Goal: Task Accomplishment & Management: Complete application form

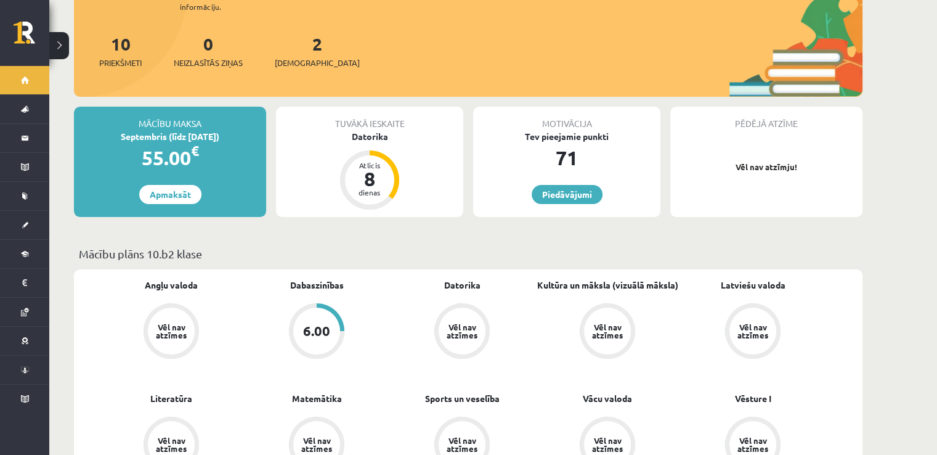
scroll to position [164, 0]
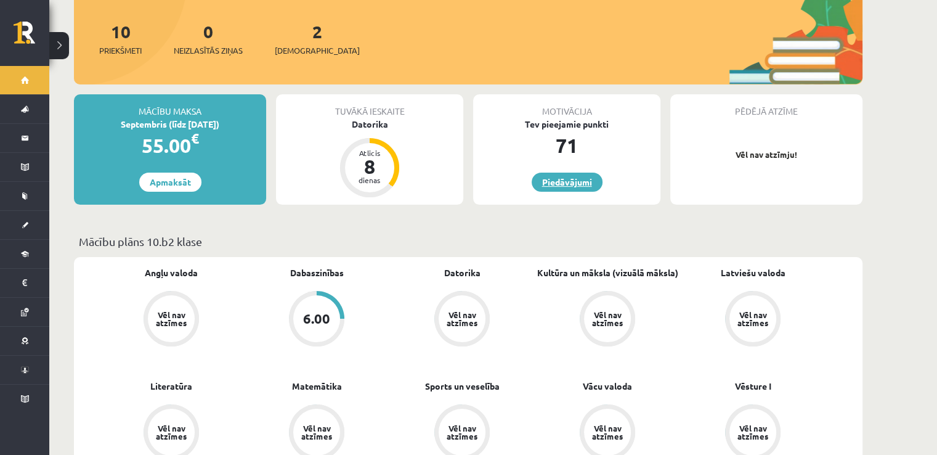
click at [566, 173] on link "Piedāvājumi" at bounding box center [567, 182] width 71 height 19
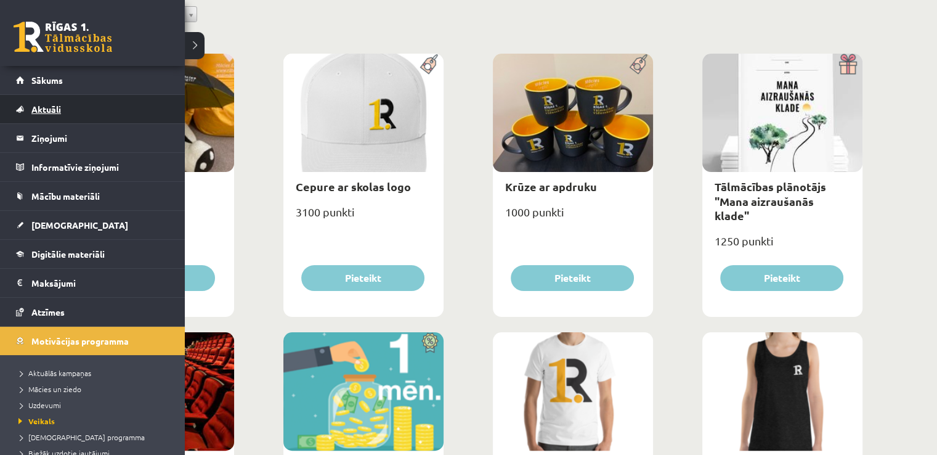
scroll to position [82, 0]
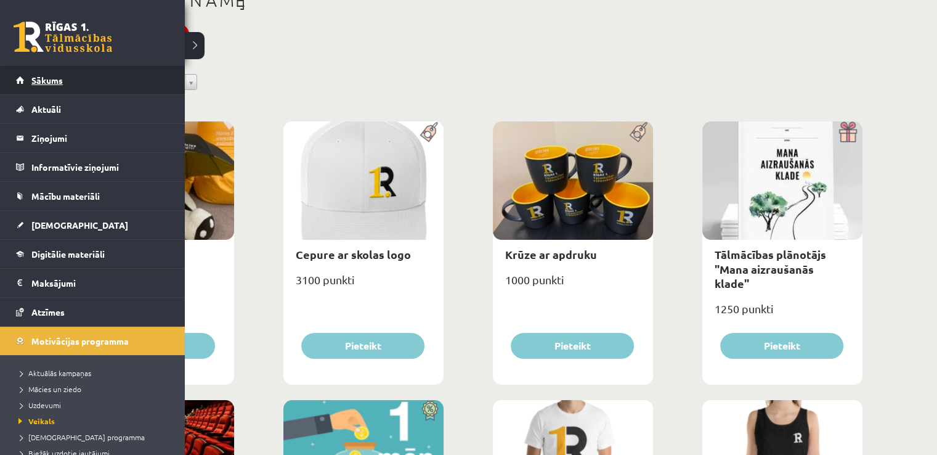
click at [104, 75] on link "Sākums" at bounding box center [92, 80] width 153 height 28
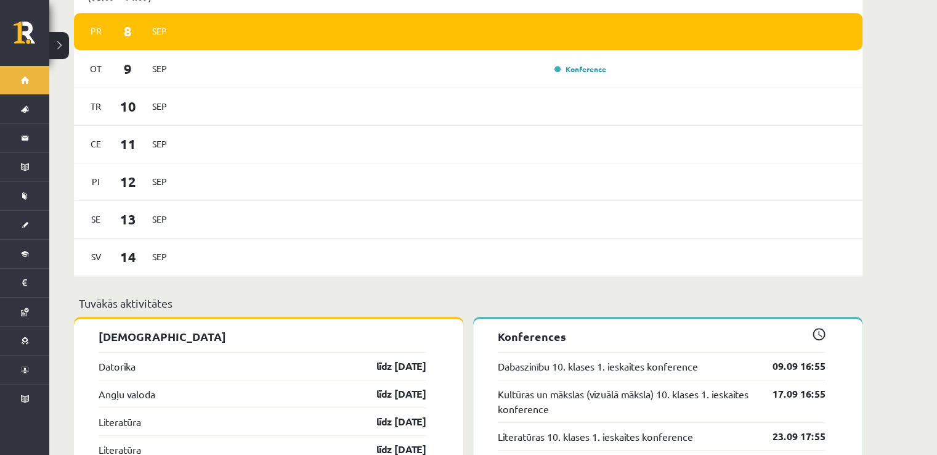
scroll to position [780, 0]
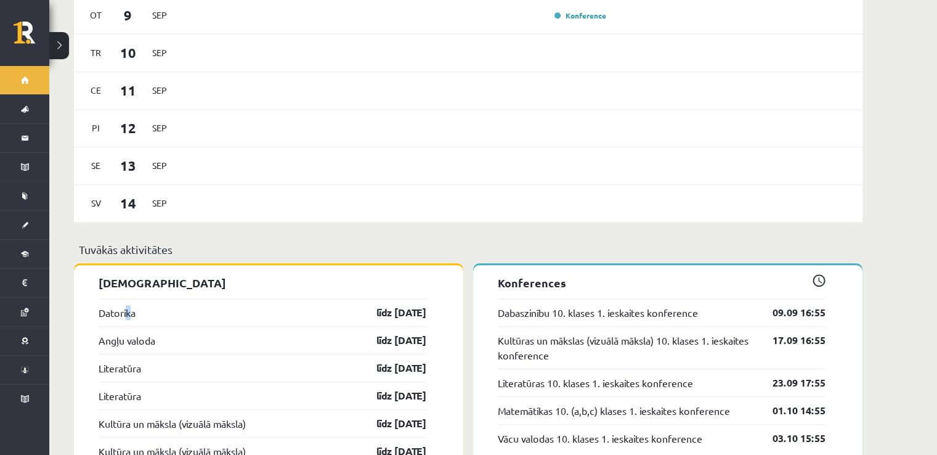
click at [131, 298] on div "Datorika līdz 15.09.25" at bounding box center [263, 312] width 328 height 28
click at [137, 333] on link "Angļu valoda" at bounding box center [127, 340] width 57 height 15
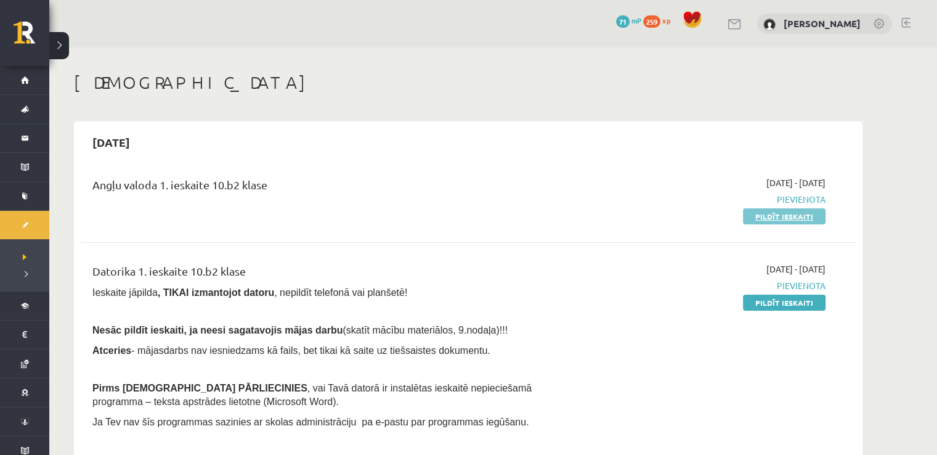
click at [767, 218] on link "Pildīt ieskaiti" at bounding box center [784, 216] width 83 height 16
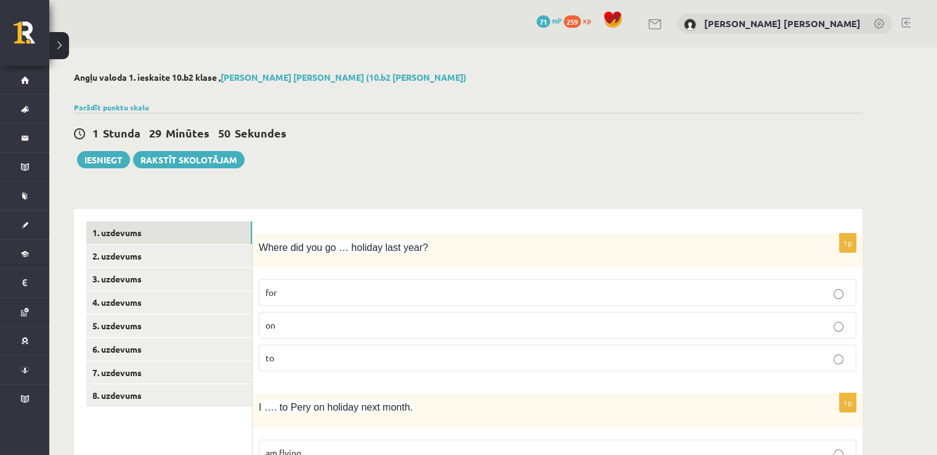
click at [404, 326] on p "on" at bounding box center [558, 325] width 584 height 13
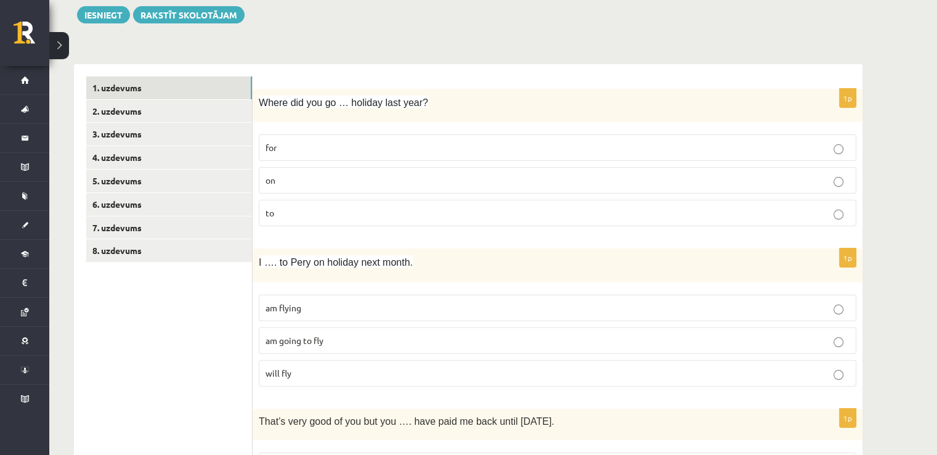
scroll to position [164, 0]
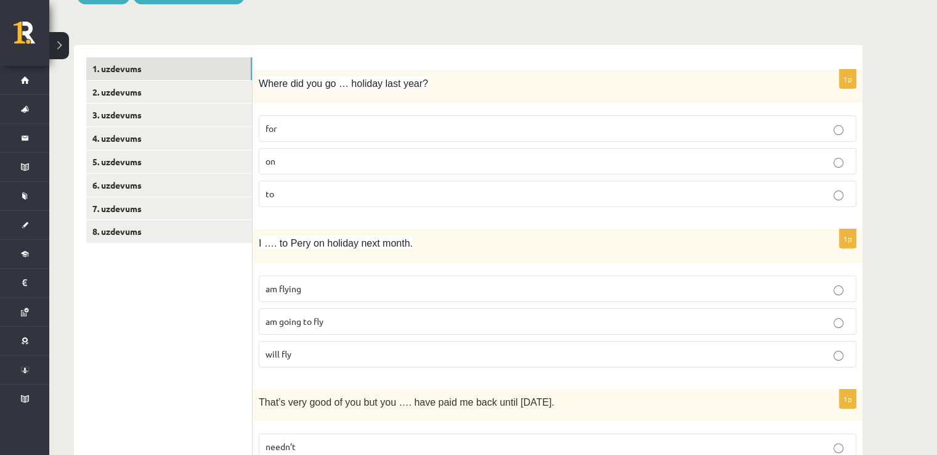
click at [380, 319] on p "am going to fly" at bounding box center [558, 321] width 584 height 13
click at [462, 120] on label "for" at bounding box center [558, 128] width 598 height 26
click at [473, 295] on label "am flying" at bounding box center [558, 288] width 598 height 26
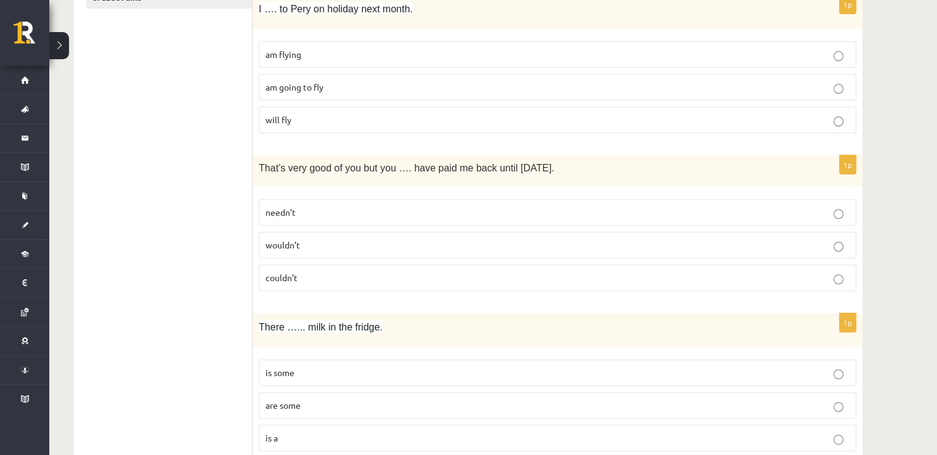
scroll to position [410, 0]
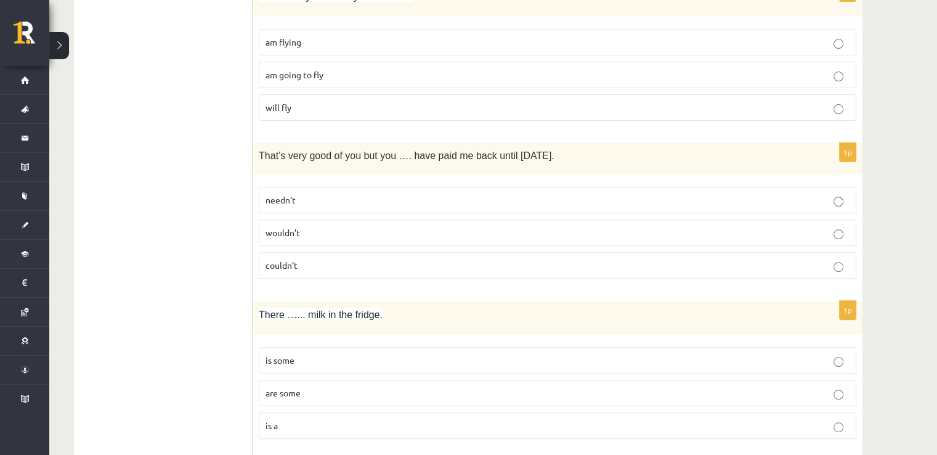
click at [393, 227] on p "wouldn’t" at bounding box center [558, 232] width 584 height 13
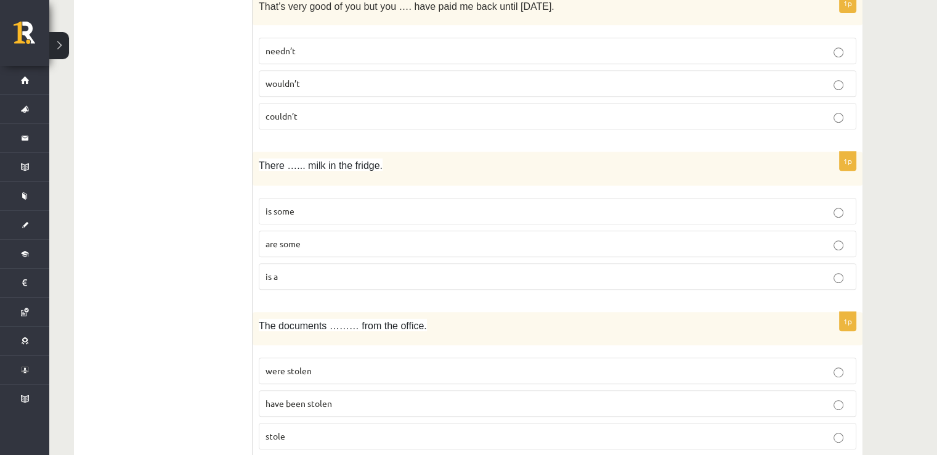
scroll to position [575, 0]
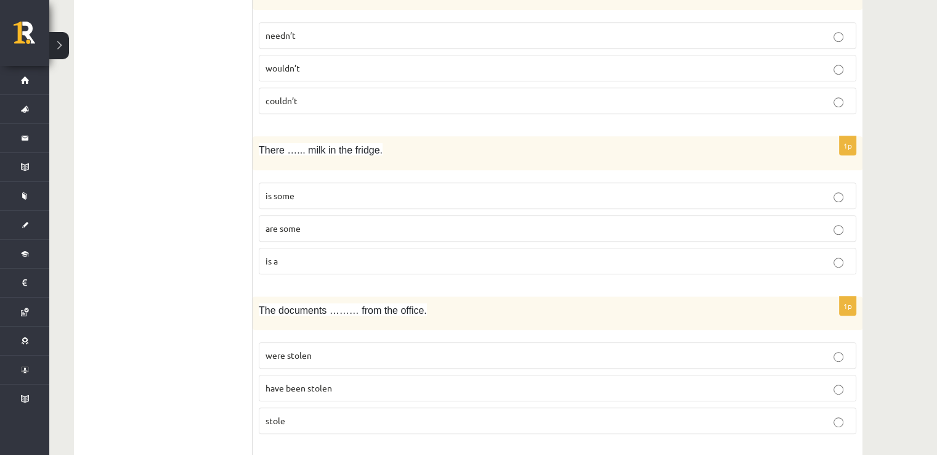
click at [398, 198] on p "is some" at bounding box center [558, 195] width 584 height 13
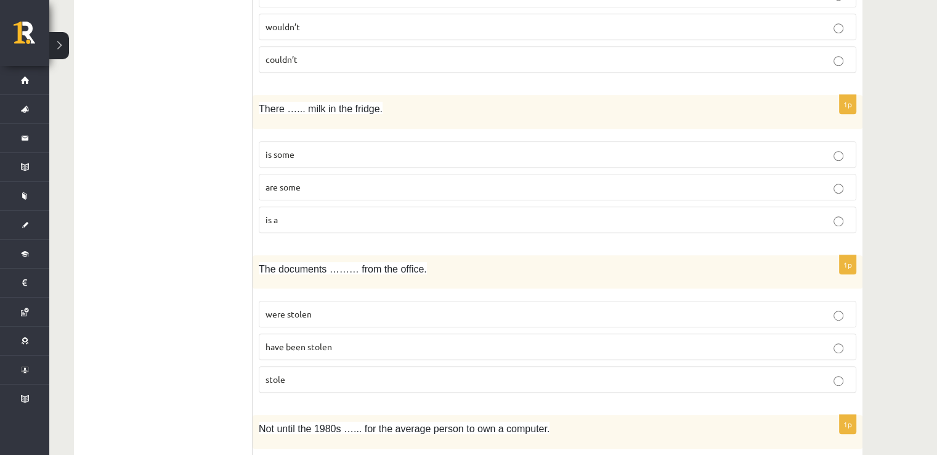
scroll to position [698, 0]
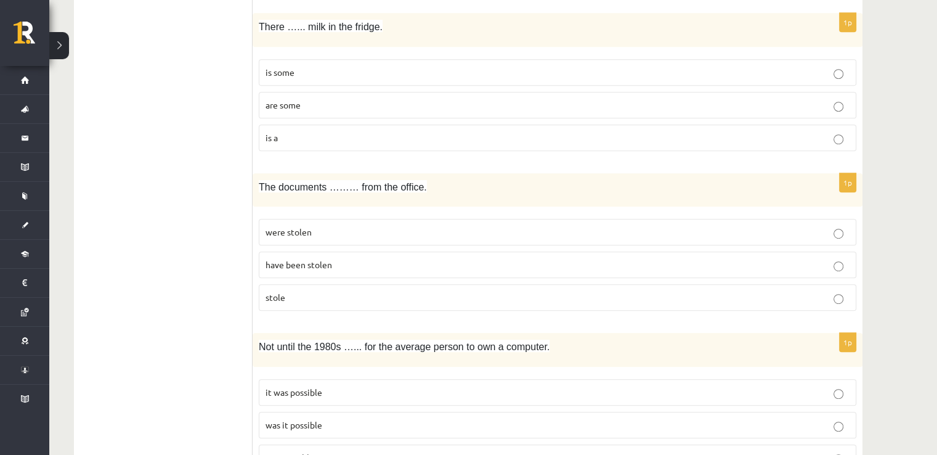
click at [380, 264] on p "have been stolen" at bounding box center [558, 264] width 584 height 13
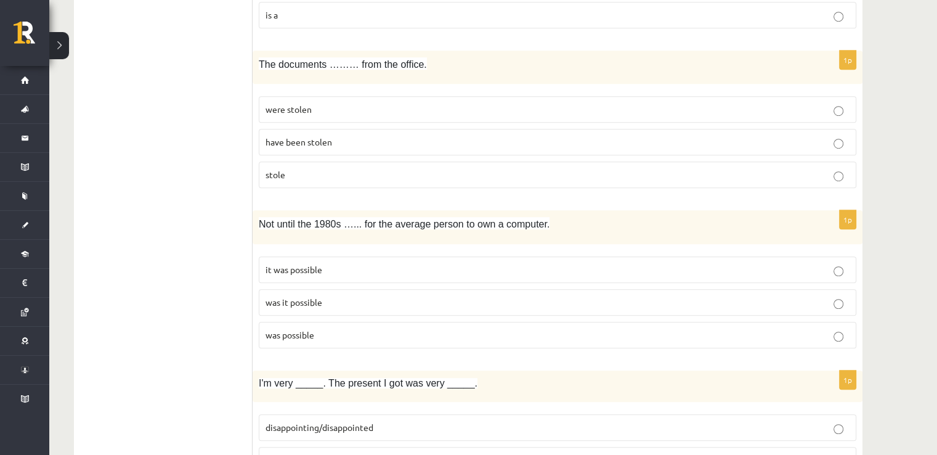
scroll to position [821, 0]
click at [370, 303] on p "was it possible" at bounding box center [558, 301] width 584 height 13
click at [593, 104] on p "were stolen" at bounding box center [558, 108] width 584 height 13
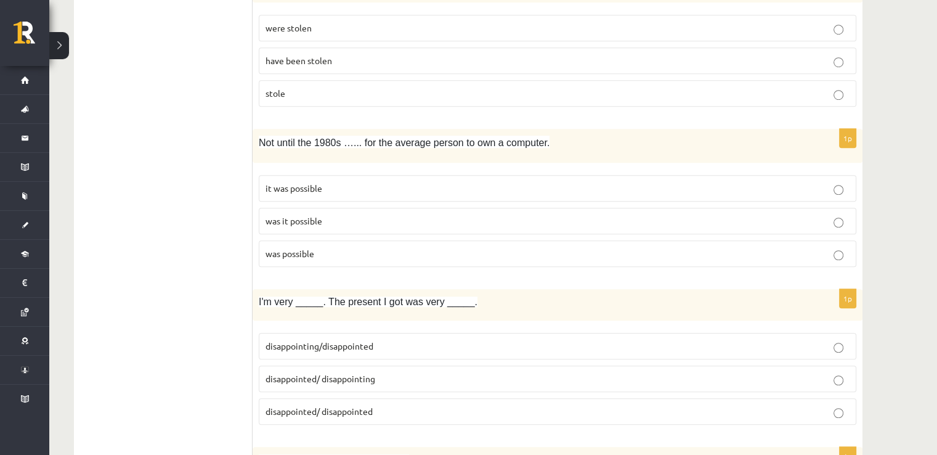
scroll to position [903, 0]
click at [349, 375] on span "disappointed/ disappointing" at bounding box center [321, 377] width 110 height 11
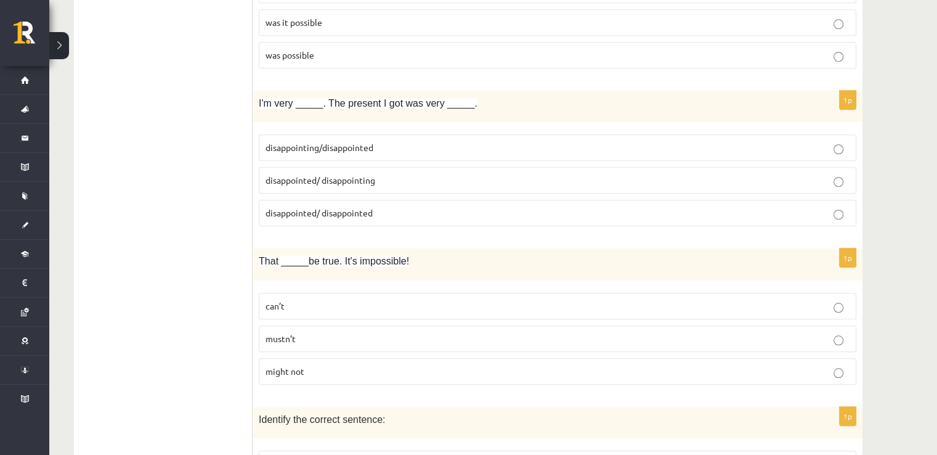
scroll to position [1109, 0]
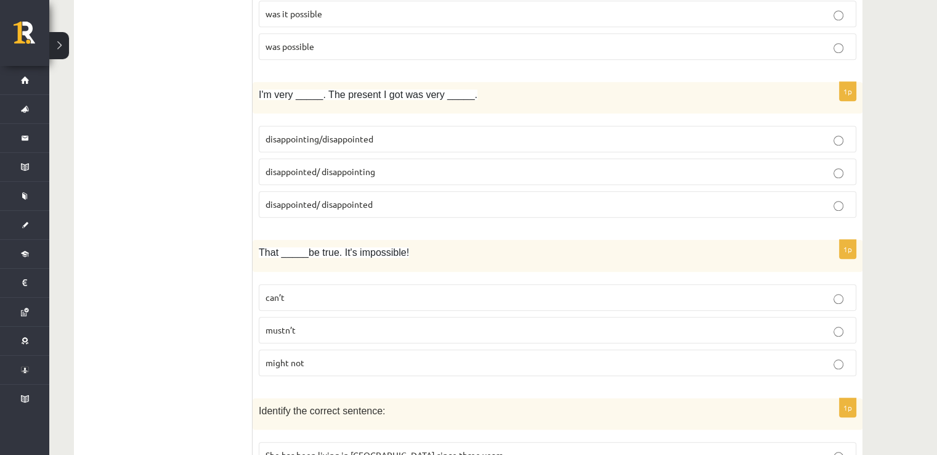
click at [346, 291] on p "can’t" at bounding box center [558, 297] width 584 height 13
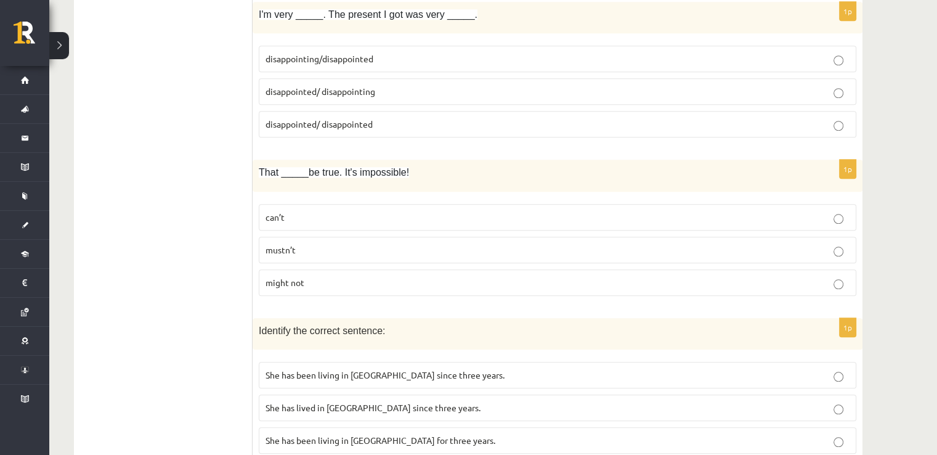
scroll to position [1233, 0]
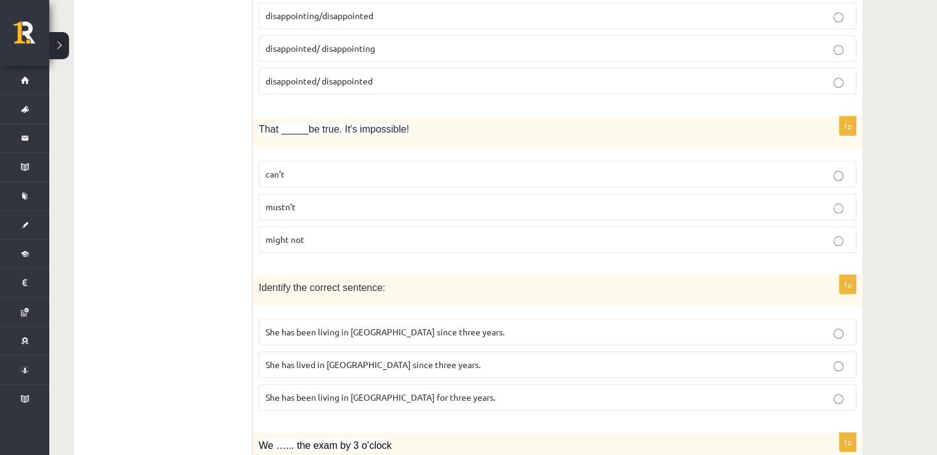
click at [414, 206] on p "mustn’t" at bounding box center [558, 206] width 584 height 13
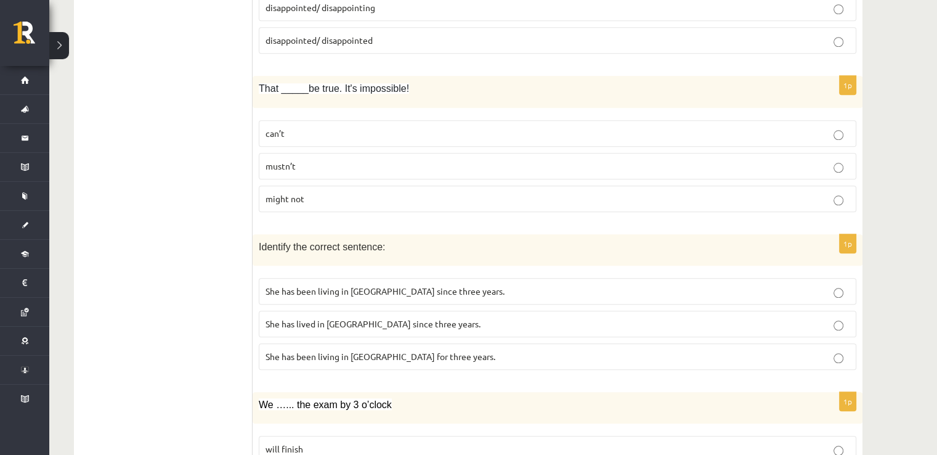
click at [329, 356] on label "She has been living in [GEOGRAPHIC_DATA] for three years." at bounding box center [558, 356] width 598 height 26
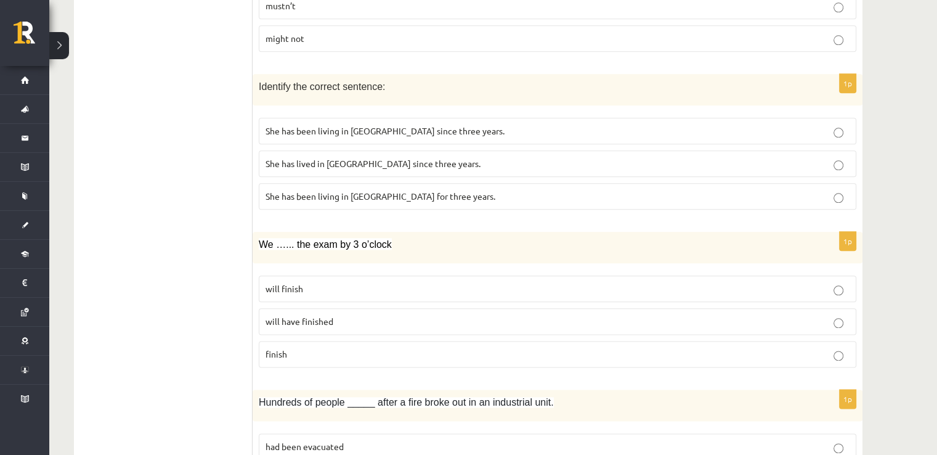
scroll to position [1438, 0]
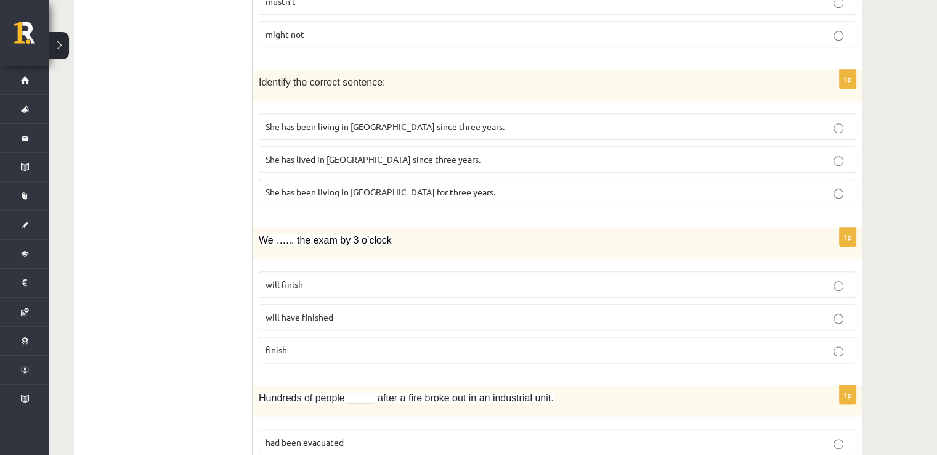
click at [370, 311] on p "will have finished" at bounding box center [558, 317] width 584 height 13
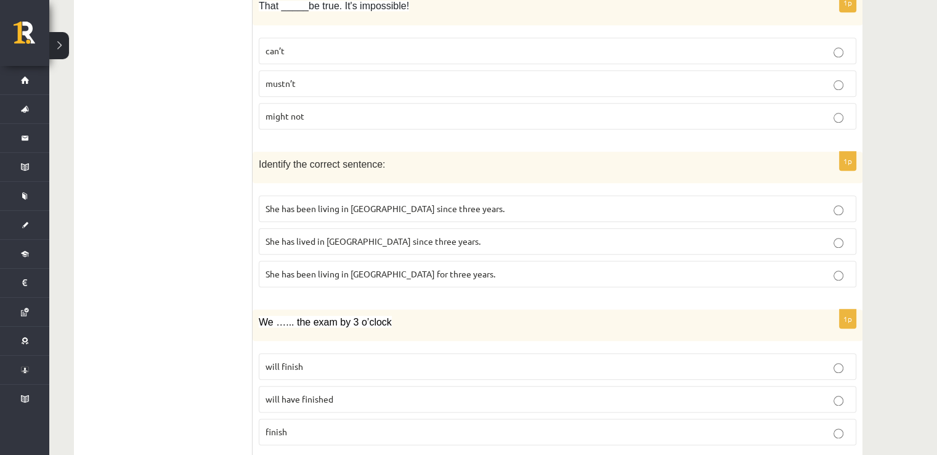
scroll to position [1314, 0]
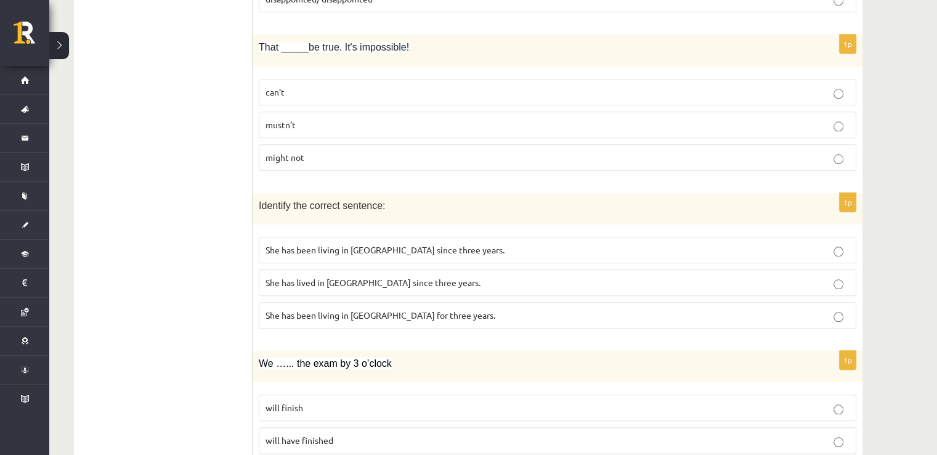
click at [439, 97] on label "can’t" at bounding box center [558, 92] width 598 height 26
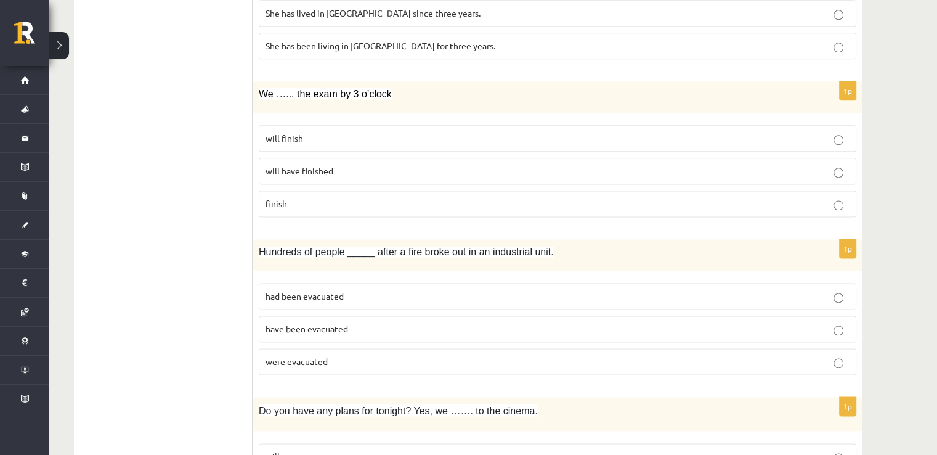
scroll to position [1602, 0]
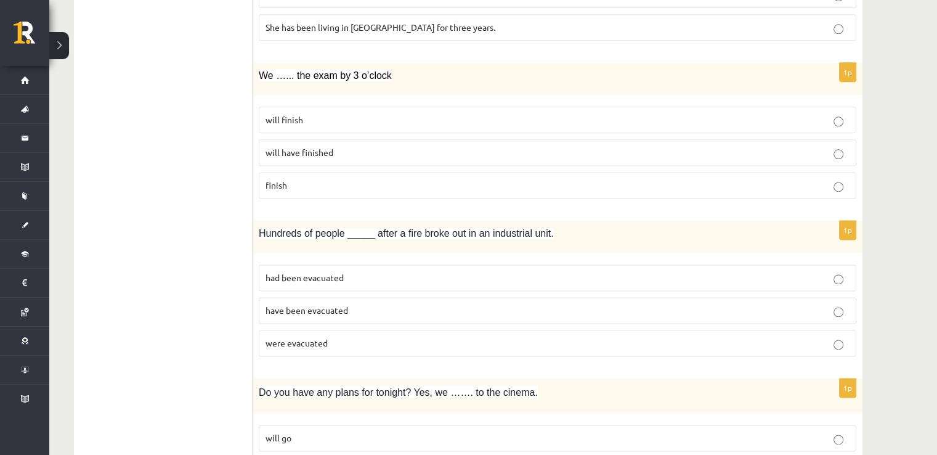
click at [433, 271] on p "had been evacuated" at bounding box center [558, 277] width 584 height 13
click at [415, 304] on p "have been evacuated" at bounding box center [558, 310] width 584 height 13
click at [441, 271] on p "had been evacuated" at bounding box center [558, 277] width 584 height 13
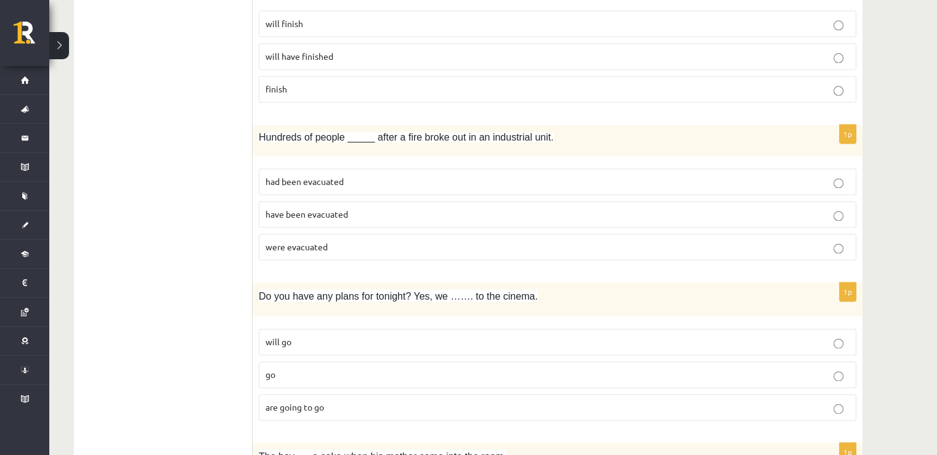
scroll to position [1766, 0]
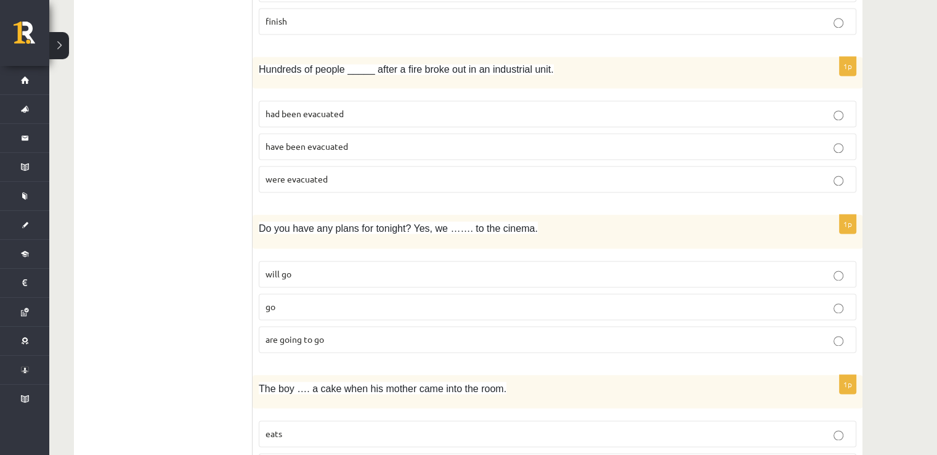
click at [359, 267] on p "will go" at bounding box center [558, 273] width 584 height 13
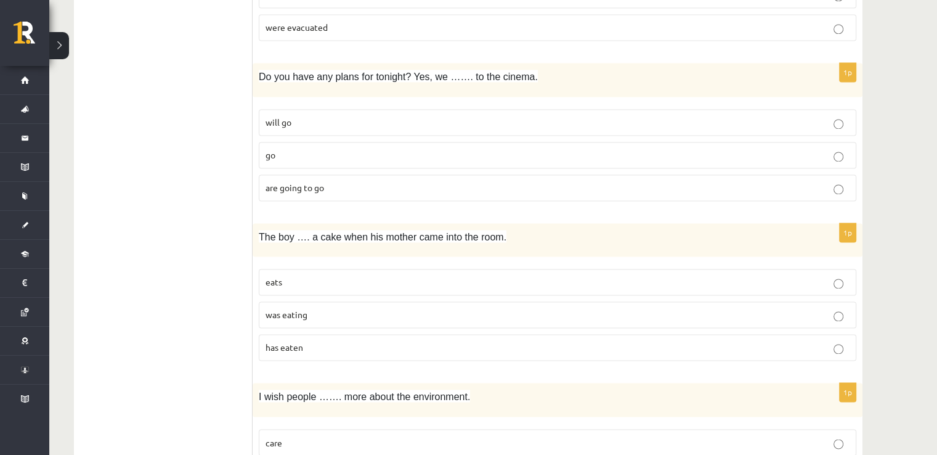
scroll to position [1931, 0]
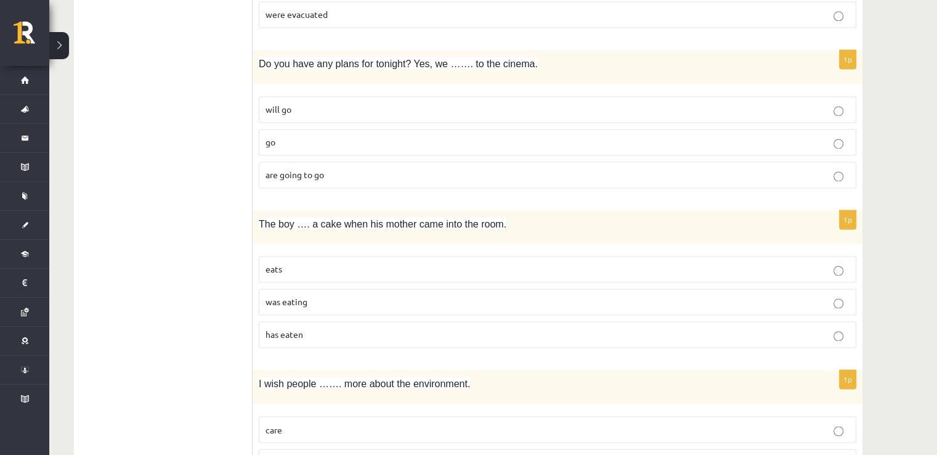
click at [345, 295] on p "was eating" at bounding box center [558, 301] width 584 height 13
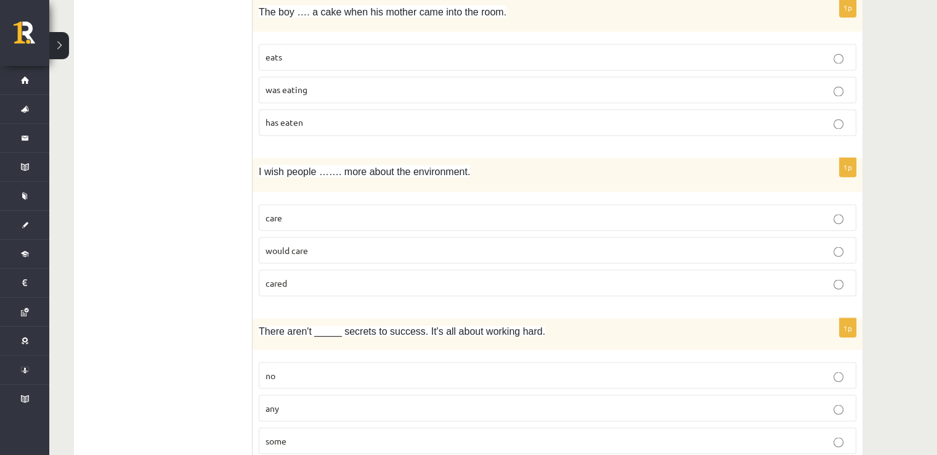
scroll to position [2177, 0]
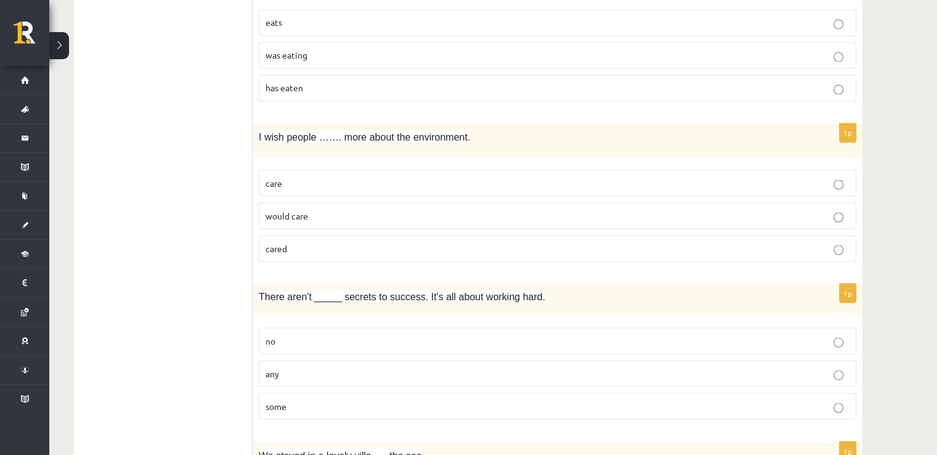
click at [350, 209] on p "would care" at bounding box center [558, 215] width 584 height 13
click at [346, 242] on p "cared" at bounding box center [558, 248] width 584 height 13
click at [355, 209] on p "would care" at bounding box center [558, 215] width 584 height 13
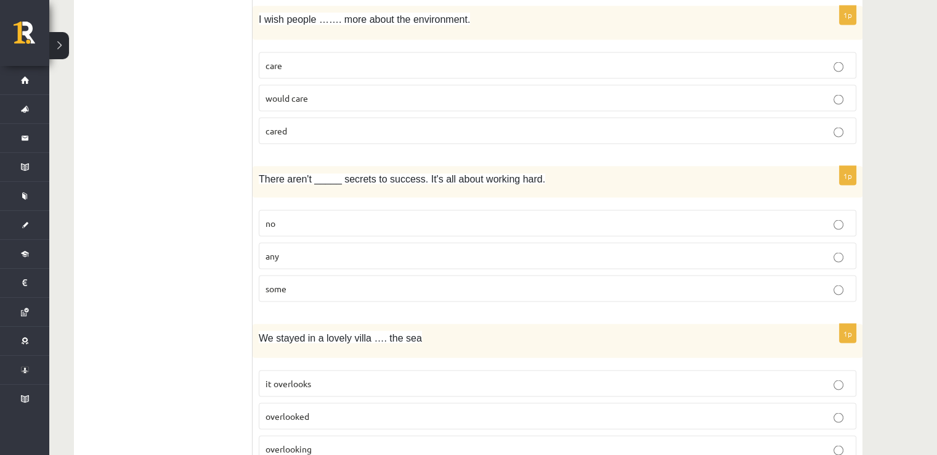
scroll to position [2301, 0]
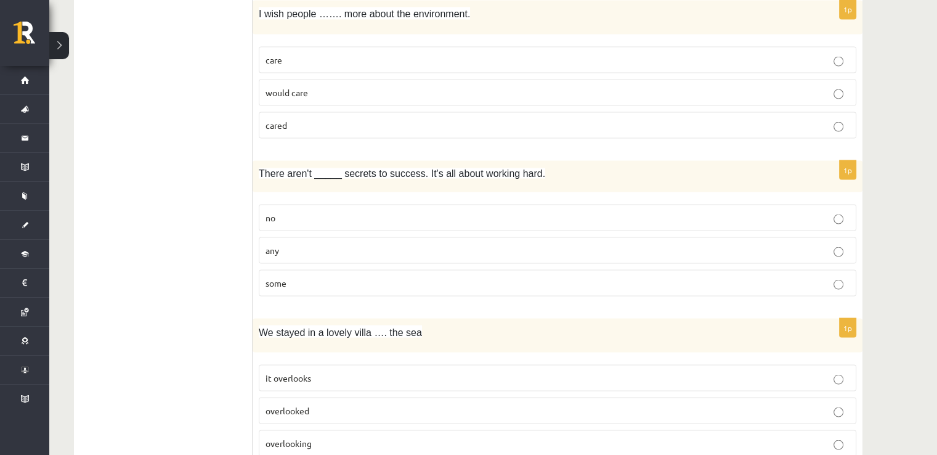
click at [318, 243] on p "any" at bounding box center [558, 249] width 584 height 13
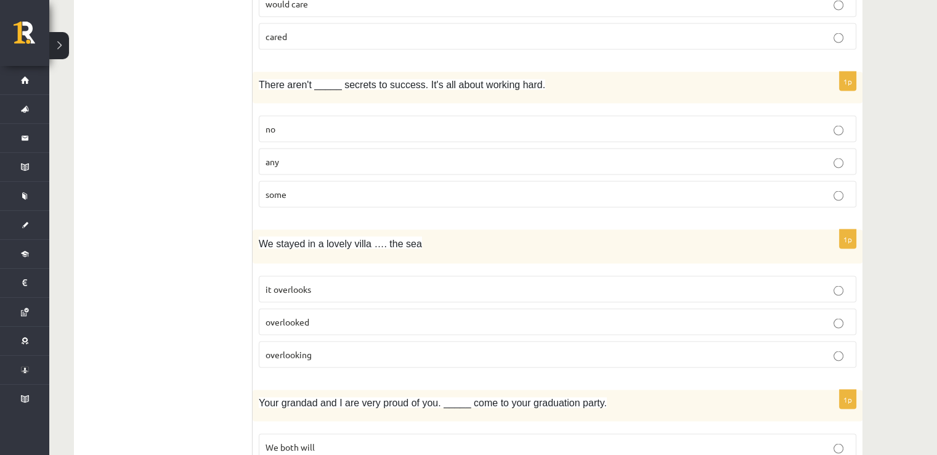
scroll to position [2424, 0]
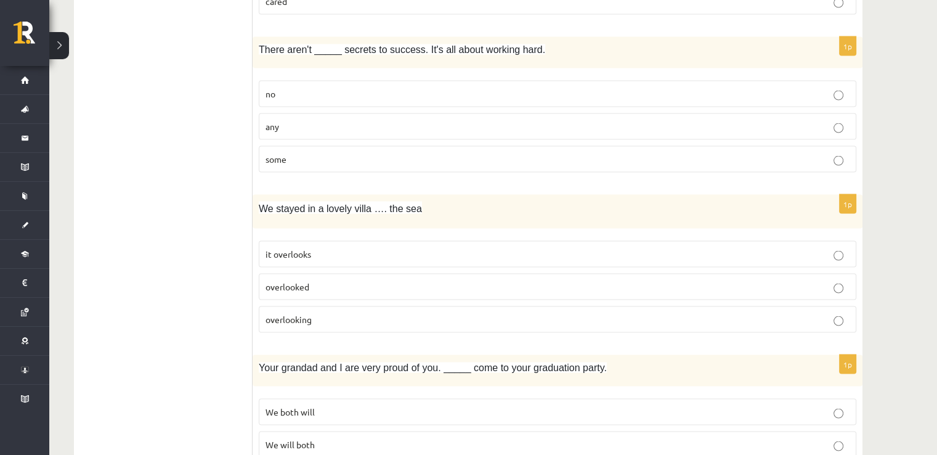
click at [370, 280] on p "overlooked" at bounding box center [558, 286] width 584 height 13
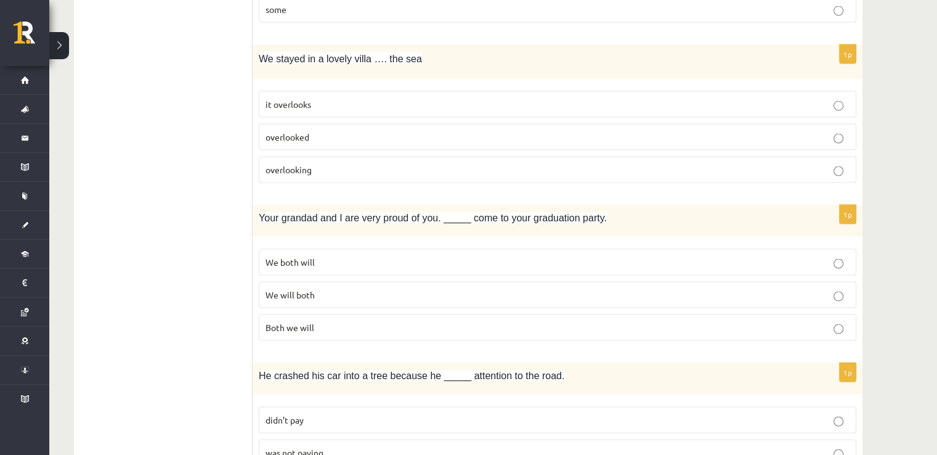
scroll to position [2588, 0]
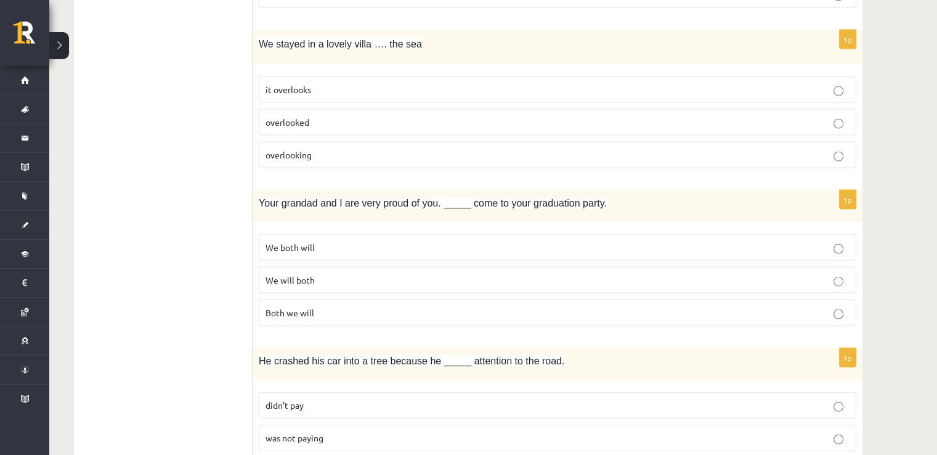
click at [483, 242] on label "We both will" at bounding box center [558, 247] width 598 height 26
click at [482, 228] on fieldset "We both will We will both Both we will" at bounding box center [558, 279] width 598 height 102
click at [460, 241] on p "We both will" at bounding box center [558, 247] width 584 height 13
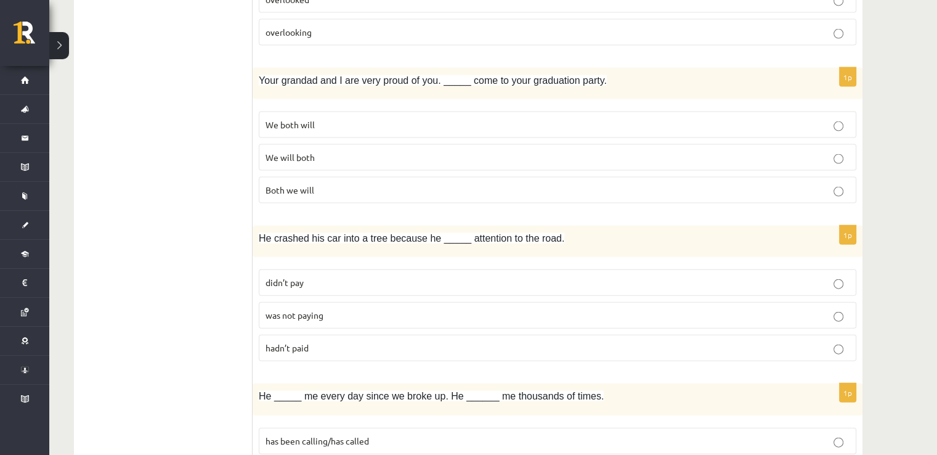
scroll to position [2712, 0]
click at [360, 275] on p "didn’t pay" at bounding box center [558, 281] width 584 height 13
click at [361, 308] on p "was not paying" at bounding box center [558, 314] width 584 height 13
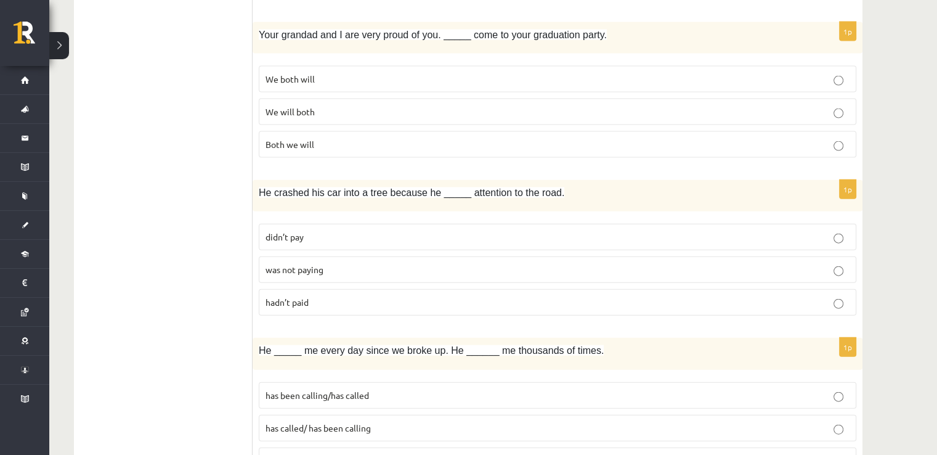
scroll to position [2875, 0]
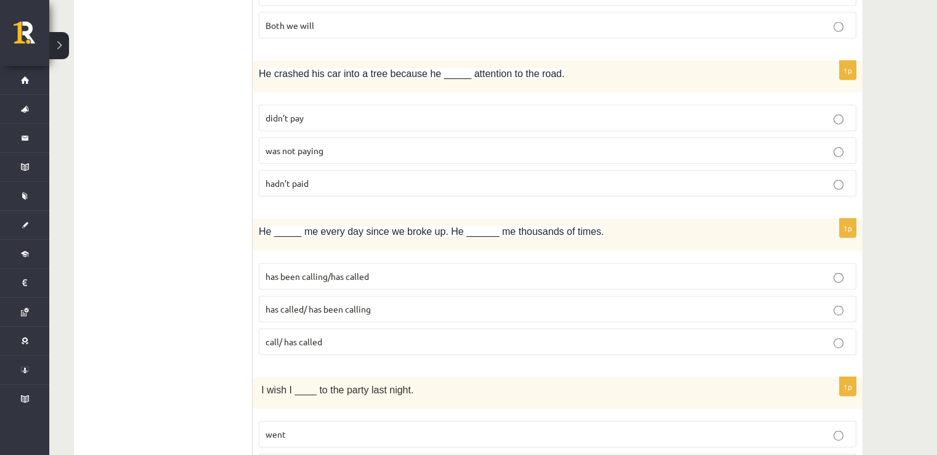
click at [406, 296] on label "has called/ has been calling" at bounding box center [558, 309] width 598 height 26
click at [401, 270] on p "has been calling/has called" at bounding box center [558, 276] width 584 height 13
click at [398, 303] on p "has called/ has been calling" at bounding box center [558, 309] width 584 height 13
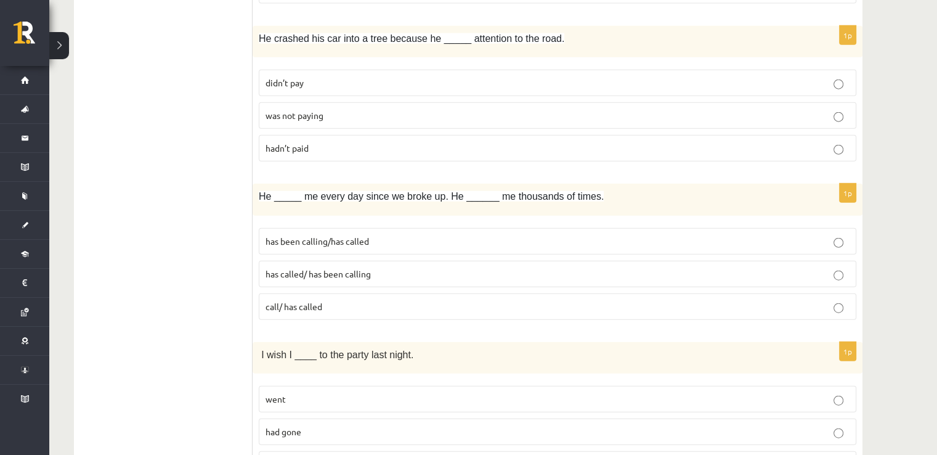
scroll to position [2964, 0]
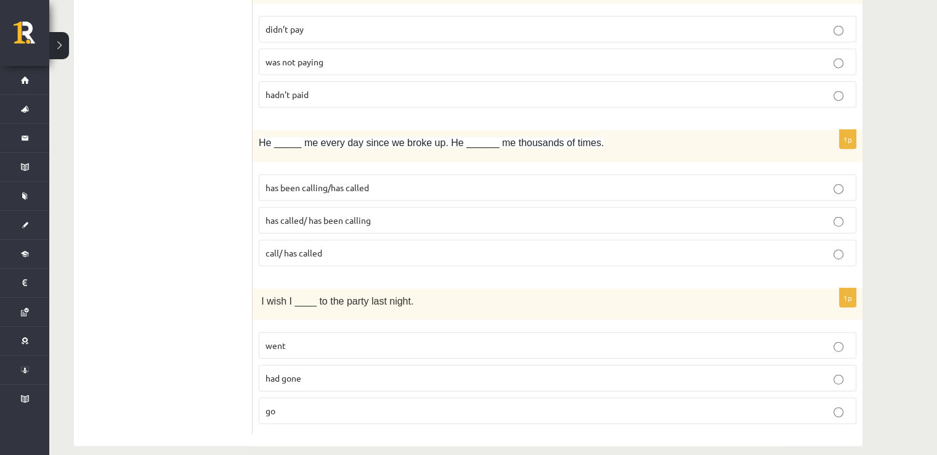
click at [325, 372] on p "had gone" at bounding box center [558, 378] width 584 height 13
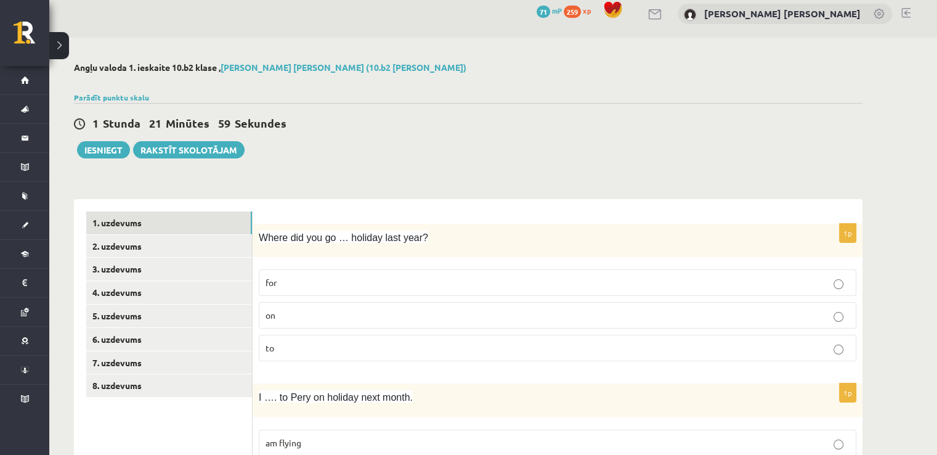
scroll to position [6, 0]
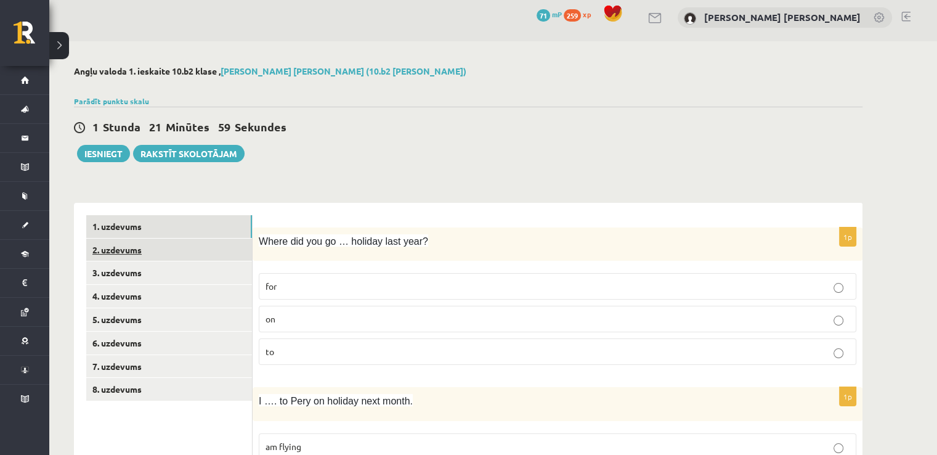
click at [185, 245] on link "2. uzdevums" at bounding box center [169, 249] width 166 height 23
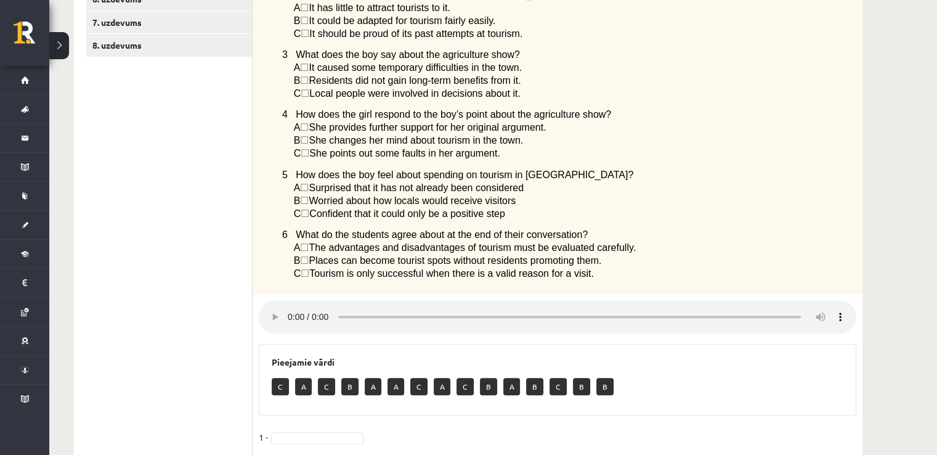
scroll to position [208, 0]
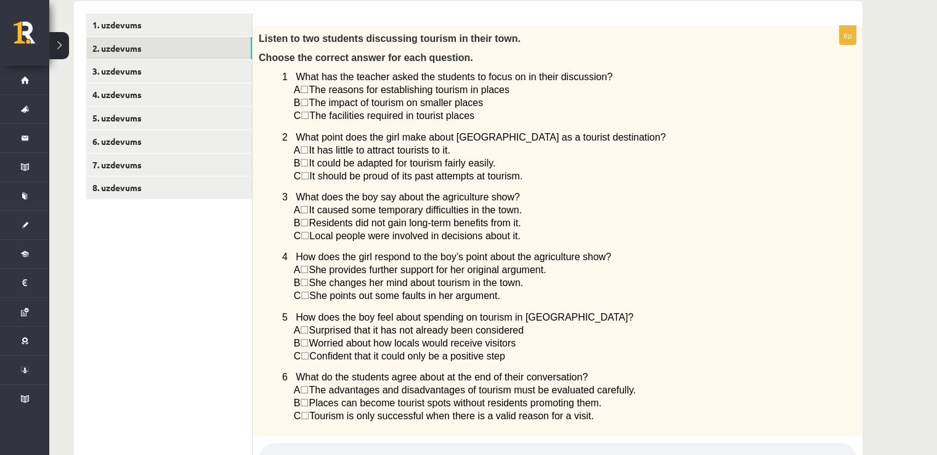
click at [308, 225] on span "☐" at bounding box center [304, 223] width 9 height 10
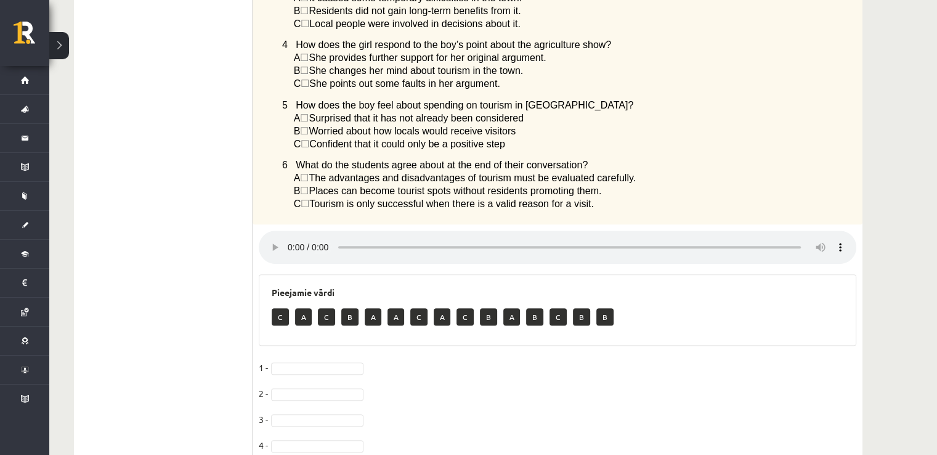
scroll to position [537, 0]
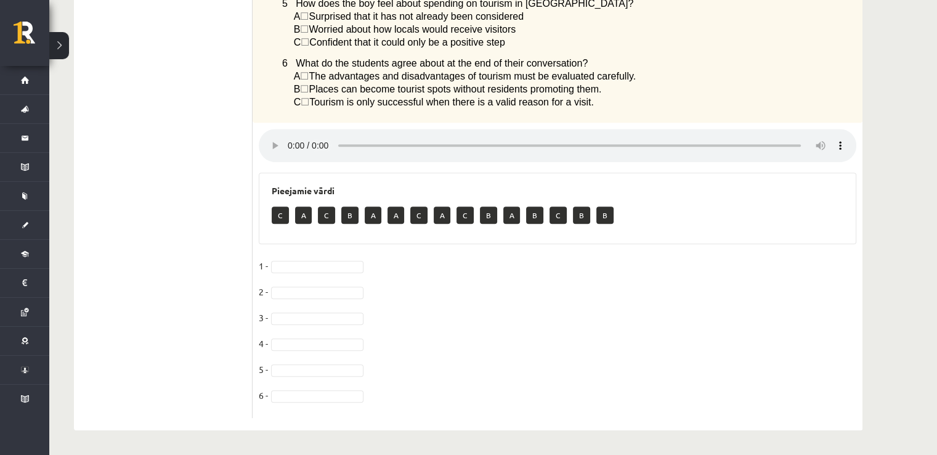
click at [276, 213] on p "C" at bounding box center [280, 214] width 17 height 17
click at [306, 212] on p "A" at bounding box center [303, 214] width 17 height 17
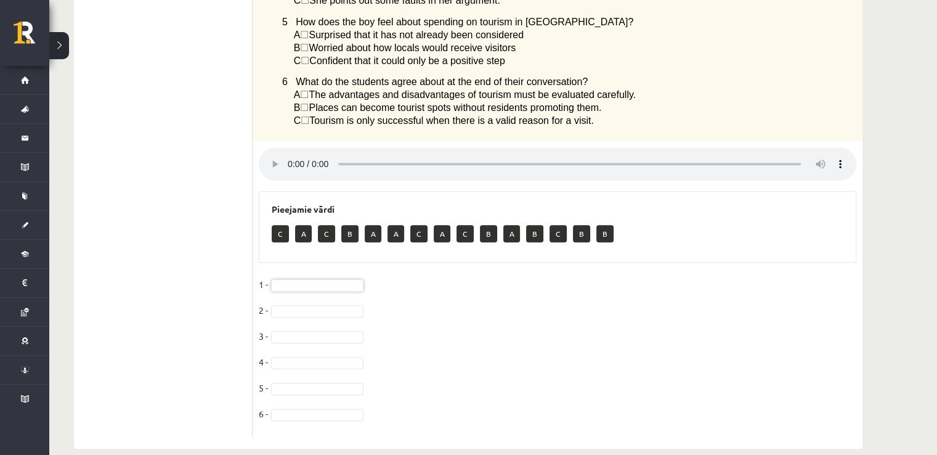
scroll to position [454, 0]
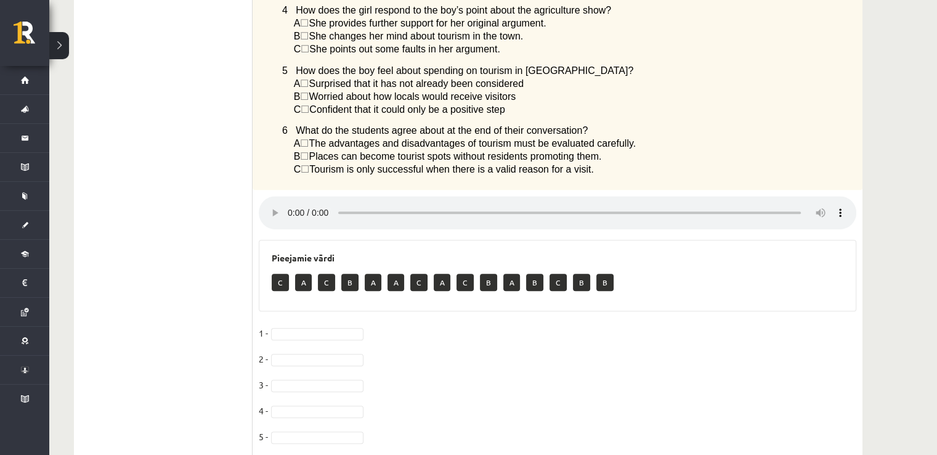
click at [913, 340] on div "Angļu valoda 1. ieskaite 10.b2 klase , Artūrs Reinis Valters (10.b2 klase) Parā…" at bounding box center [493, 57] width 888 height 929
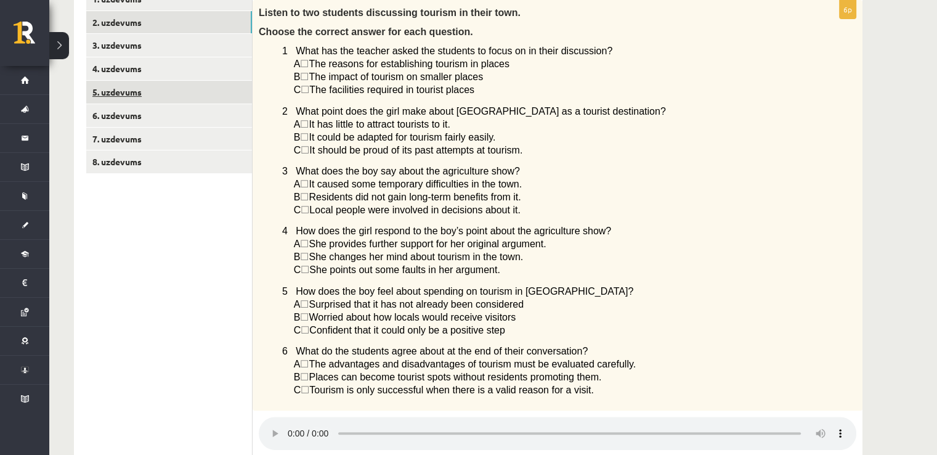
scroll to position [167, 0]
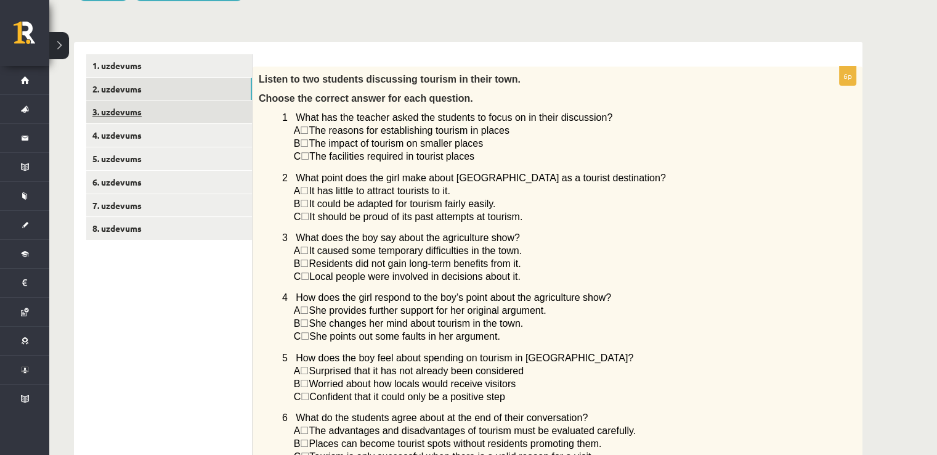
click at [165, 110] on link "3. uzdevums" at bounding box center [169, 111] width 166 height 23
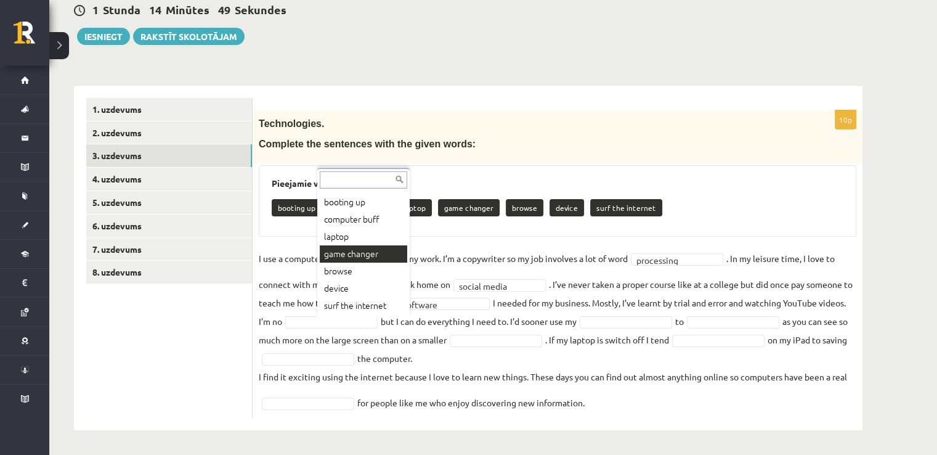
scroll to position [0, 0]
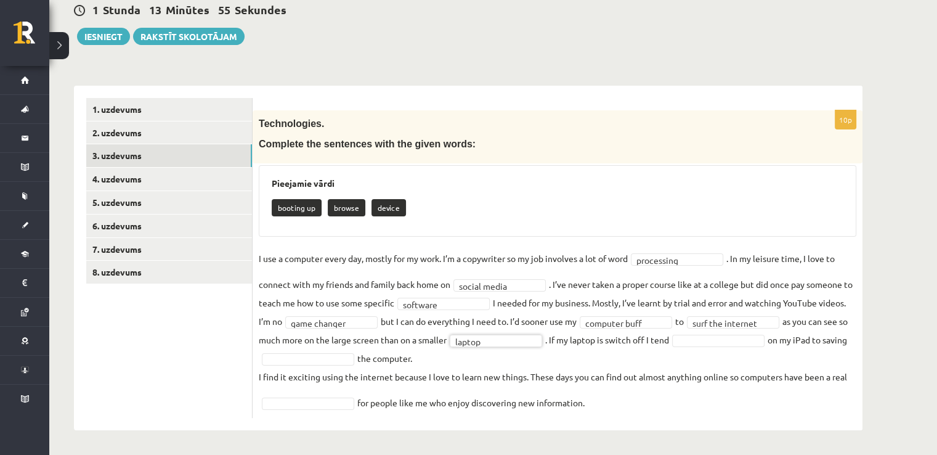
click at [742, 333] on fieldset "**********" at bounding box center [558, 330] width 598 height 163
click at [377, 328] on fieldset "**********" at bounding box center [558, 330] width 598 height 163
click at [614, 328] on fieldset "**********" at bounding box center [558, 330] width 598 height 163
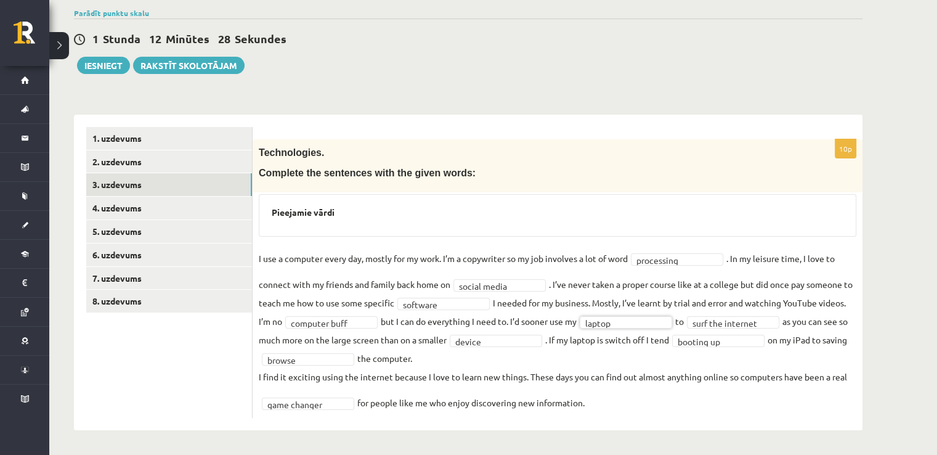
scroll to position [94, 0]
click at [221, 198] on link "4. uzdevums" at bounding box center [169, 208] width 166 height 23
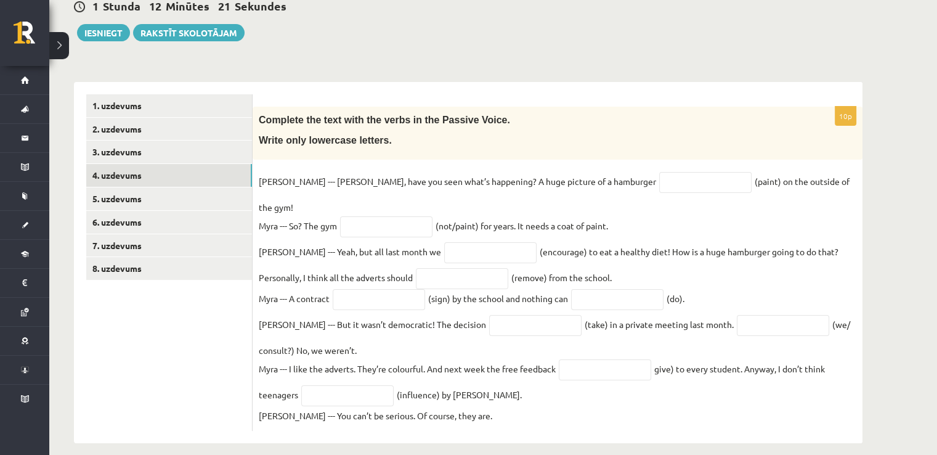
scroll to position [128, 0]
click at [659, 184] on input "text" at bounding box center [705, 181] width 92 height 21
click at [624, 142] on p "Write only lowercase letters." at bounding box center [527, 139] width 536 height 13
click at [659, 176] on input "text" at bounding box center [705, 181] width 92 height 21
type input "**********"
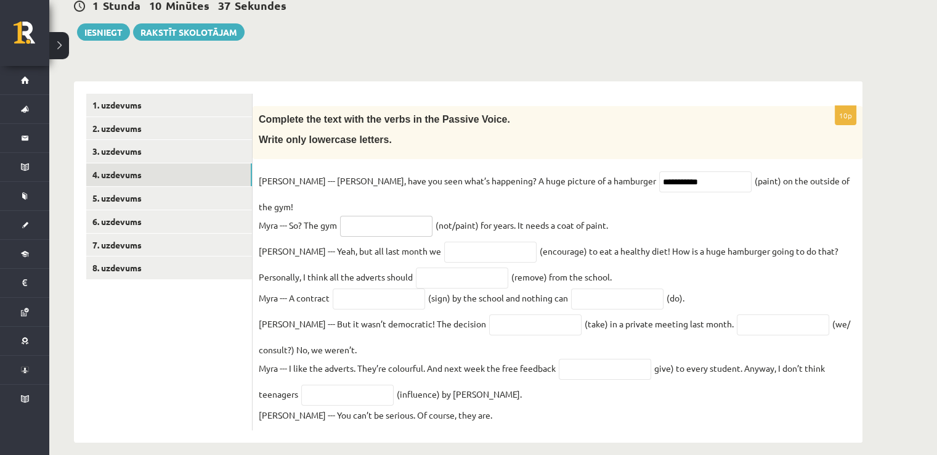
click at [364, 216] on input "text" at bounding box center [386, 226] width 92 height 21
type input "**********"
click at [444, 242] on input "text" at bounding box center [490, 252] width 92 height 21
type input "**********"
click at [438, 267] on input "text" at bounding box center [462, 277] width 92 height 21
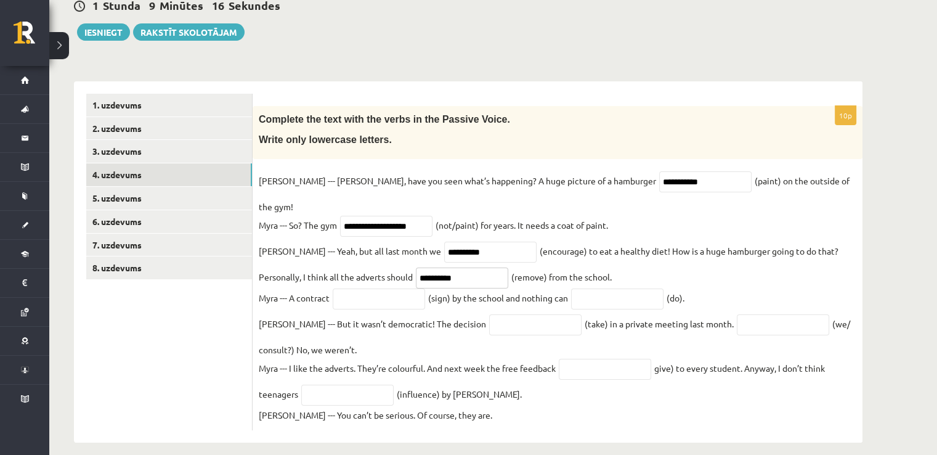
type input "**********"
click at [367, 288] on input "text" at bounding box center [379, 298] width 92 height 21
type input "**********"
click at [528, 314] on input "text" at bounding box center [535, 324] width 92 height 21
type input "*********"
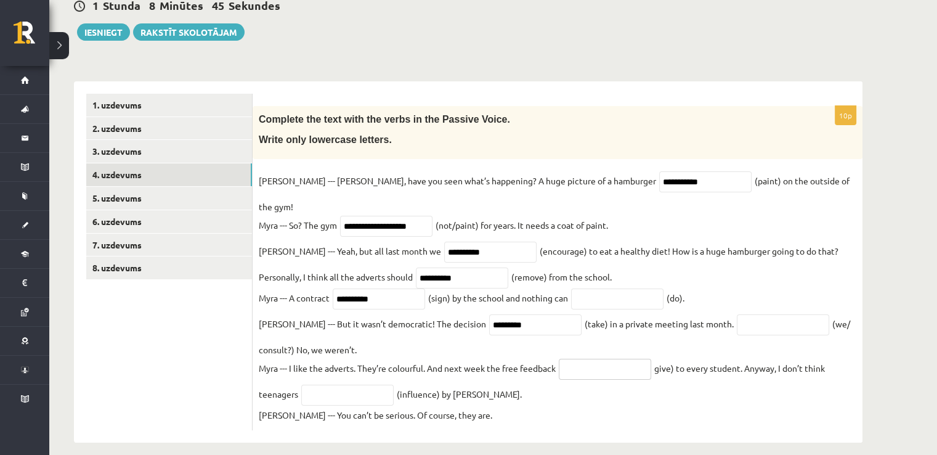
click at [637, 359] on input "text" at bounding box center [605, 369] width 92 height 21
type input "**********"
click at [355, 385] on input "text" at bounding box center [347, 395] width 92 height 21
type input "*"
type input "**********"
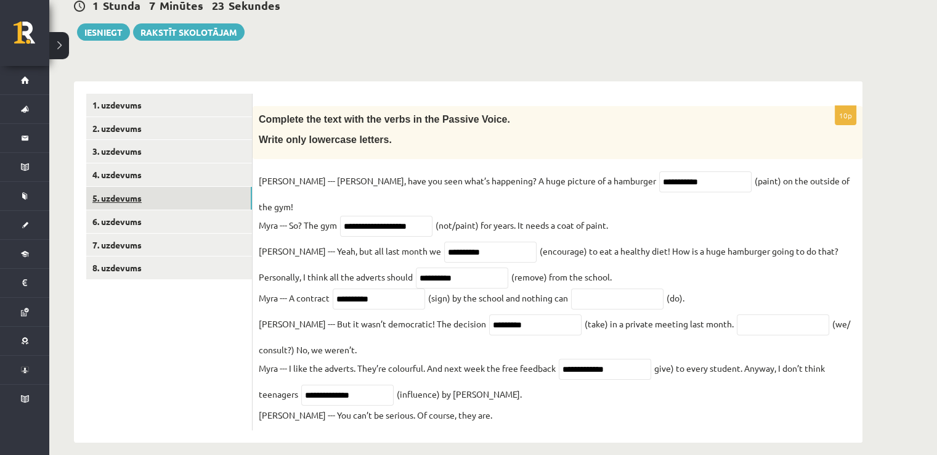
click at [228, 190] on link "5. uzdevums" at bounding box center [169, 198] width 166 height 23
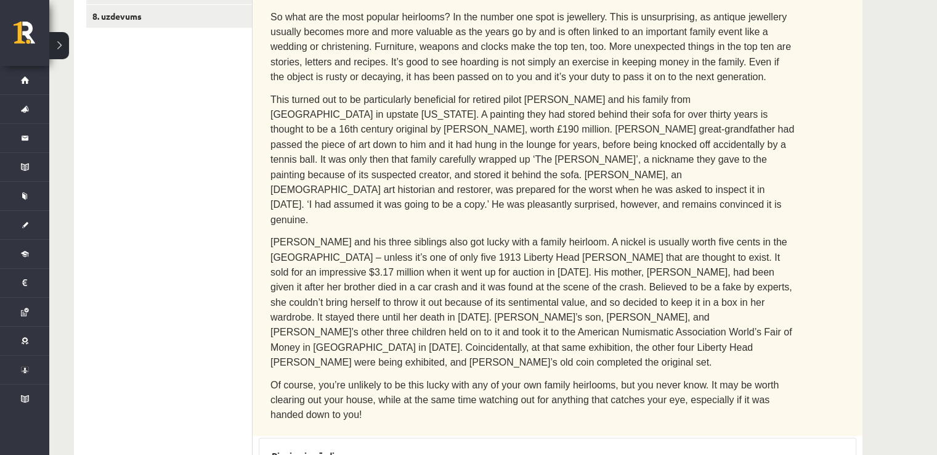
scroll to position [255, 0]
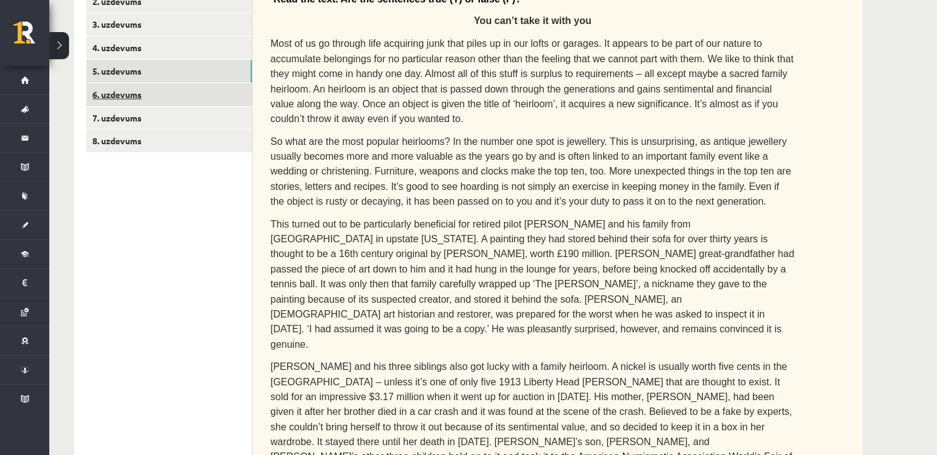
click at [173, 90] on link "6. uzdevums" at bounding box center [169, 94] width 166 height 23
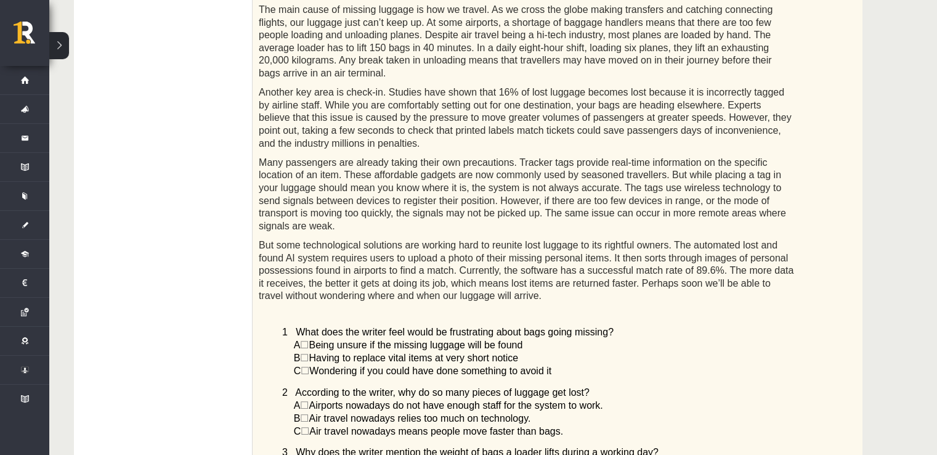
scroll to position [296, 0]
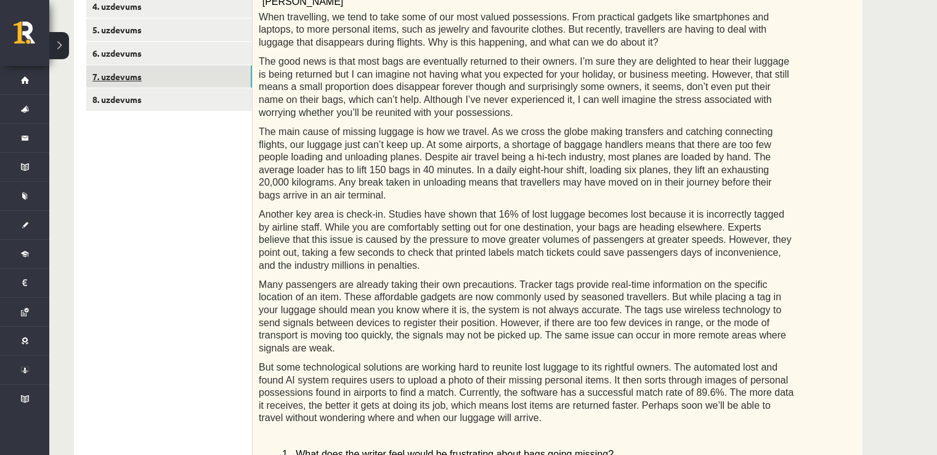
click at [168, 76] on link "7. uzdevums" at bounding box center [169, 76] width 166 height 23
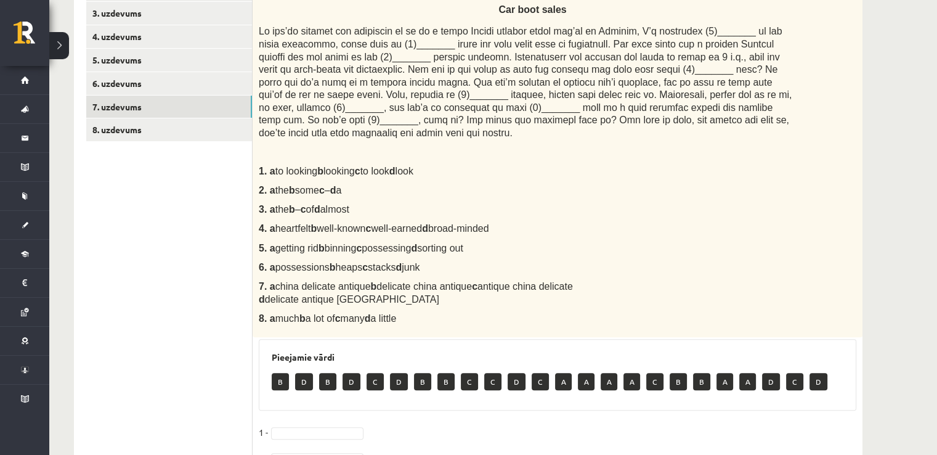
scroll to position [264, 0]
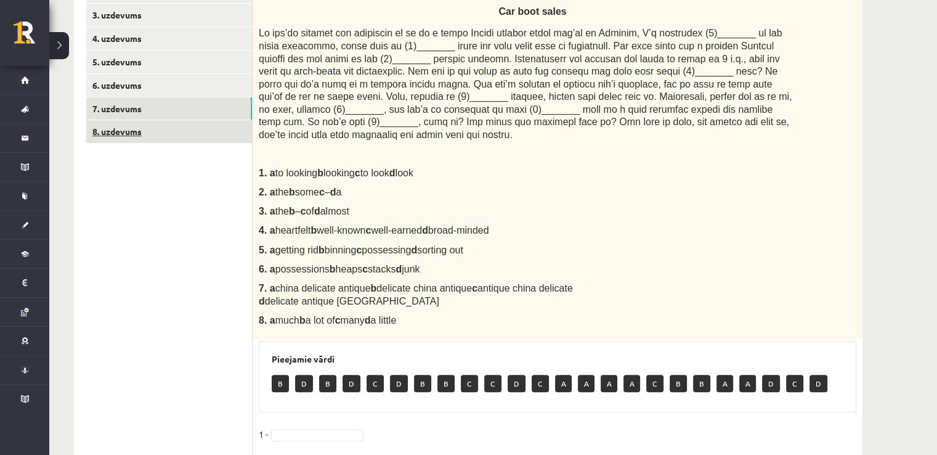
click at [170, 128] on link "8. uzdevums" at bounding box center [169, 131] width 166 height 23
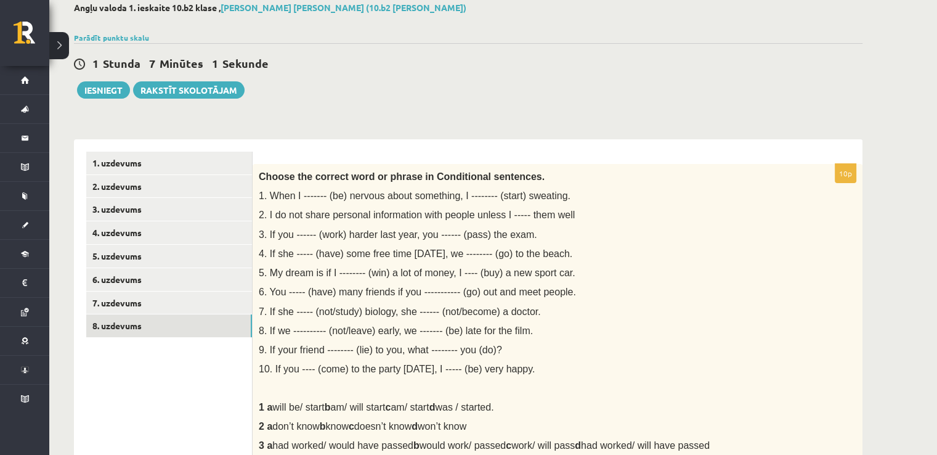
scroll to position [67, 0]
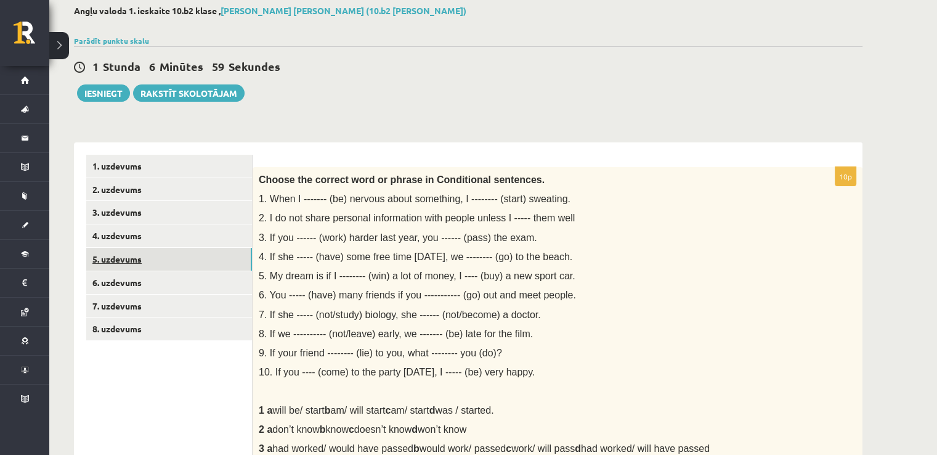
click at [190, 267] on link "5. uzdevums" at bounding box center [169, 259] width 166 height 23
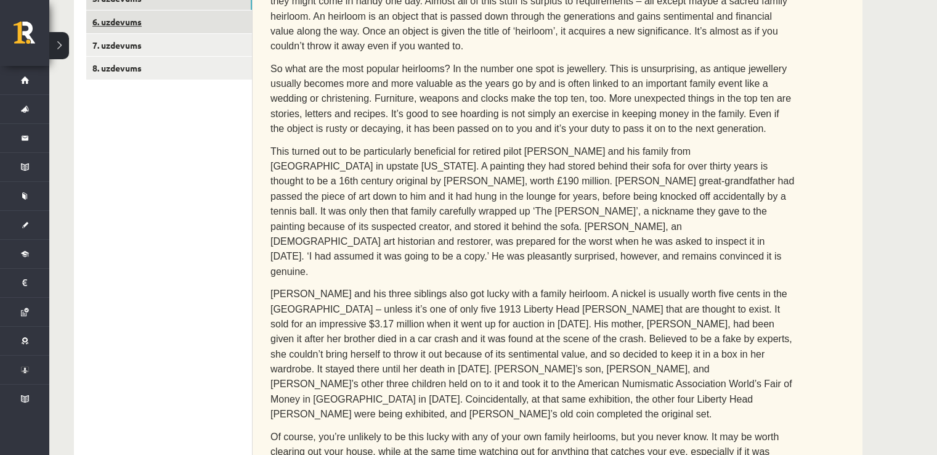
scroll to position [190, 0]
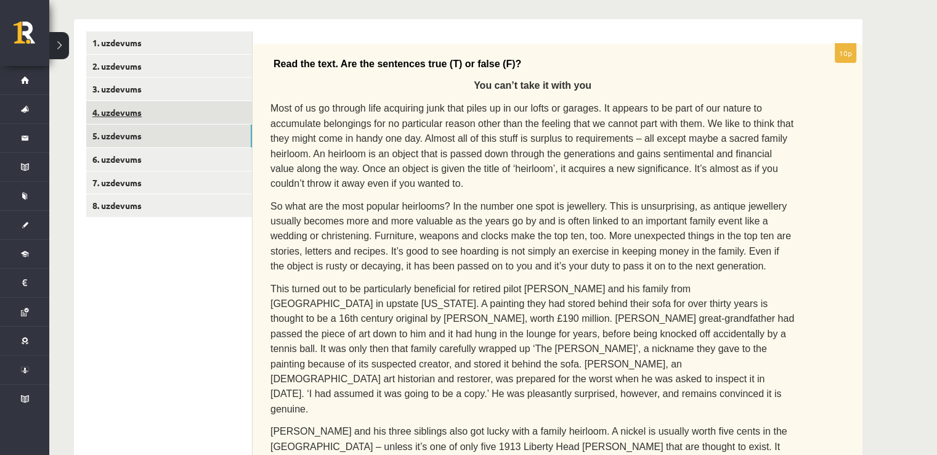
click at [173, 104] on link "4. uzdevums" at bounding box center [169, 112] width 166 height 23
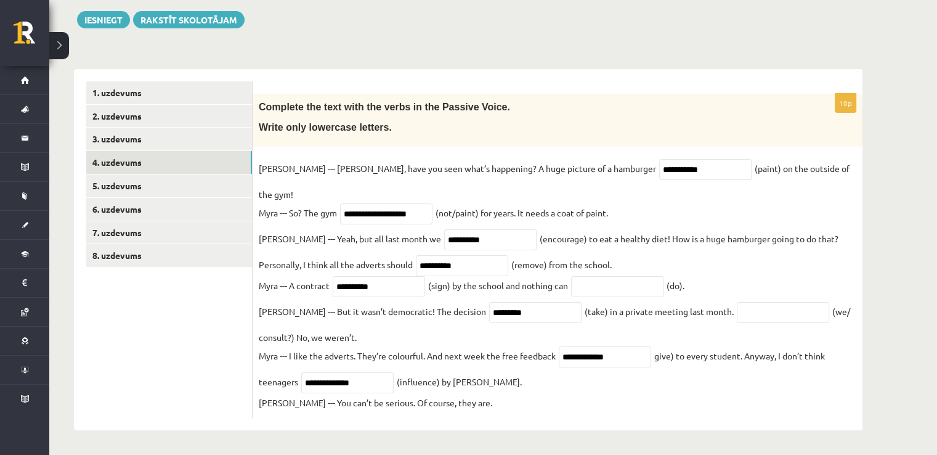
scroll to position [128, 0]
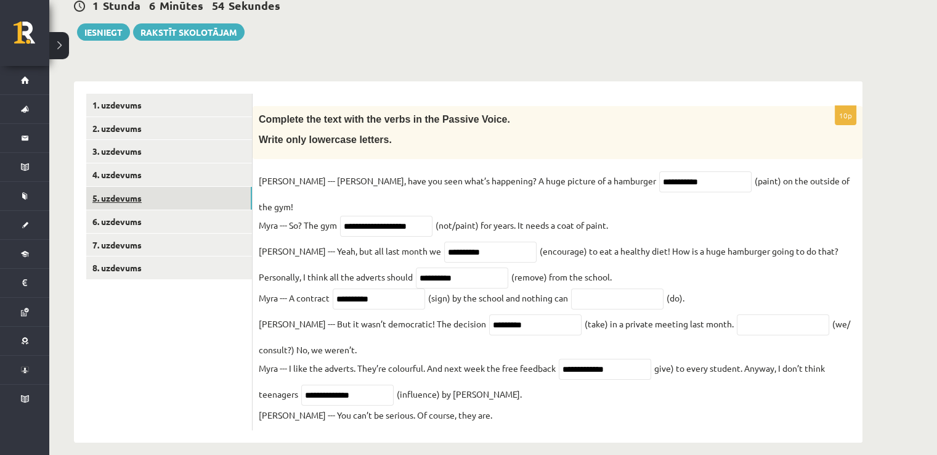
click at [168, 202] on link "5. uzdevums" at bounding box center [169, 198] width 166 height 23
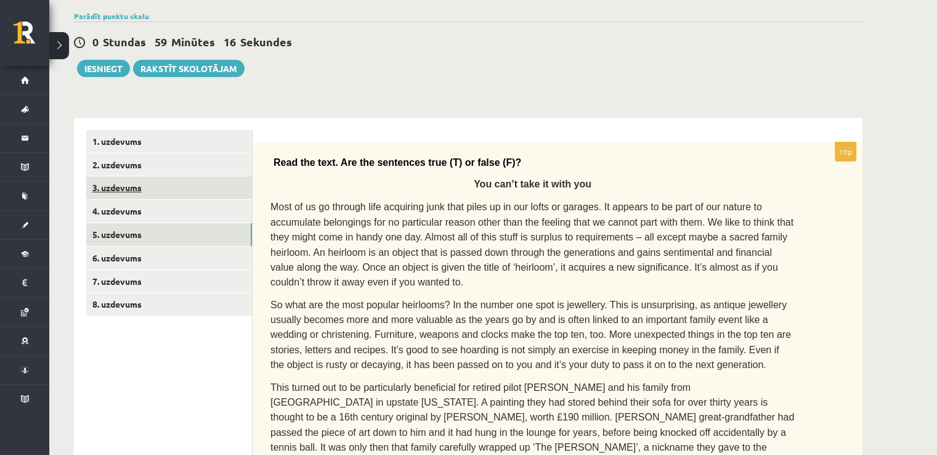
scroll to position [91, 0]
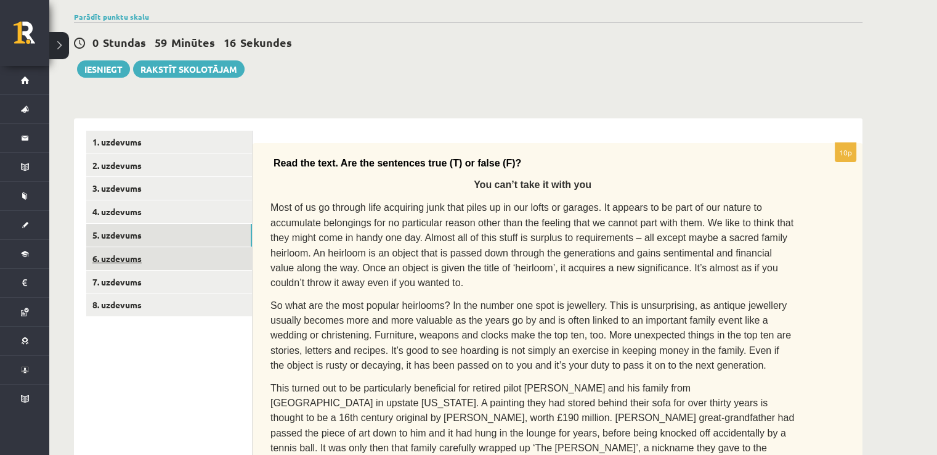
click at [185, 255] on link "6. uzdevums" at bounding box center [169, 258] width 166 height 23
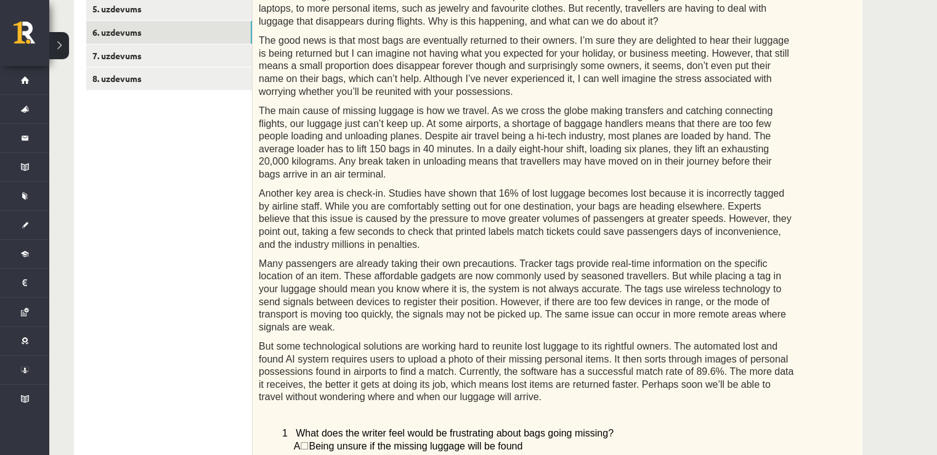
scroll to position [174, 0]
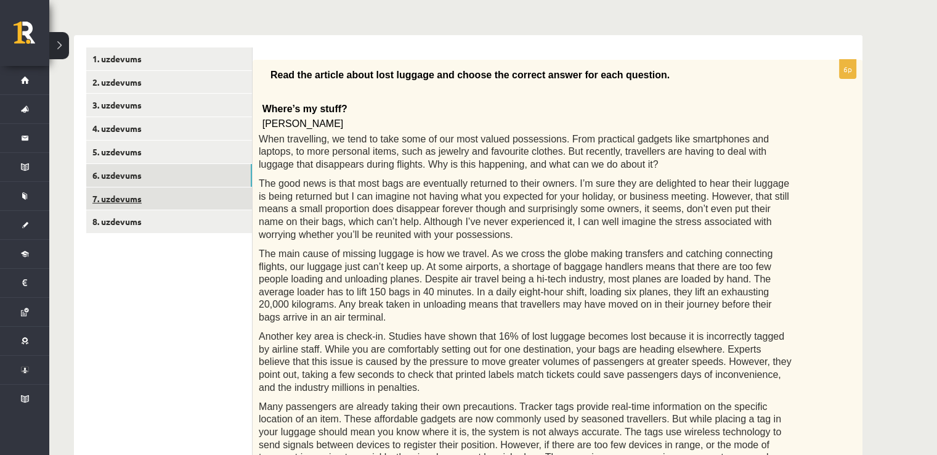
click at [173, 198] on link "7. uzdevums" at bounding box center [169, 198] width 166 height 23
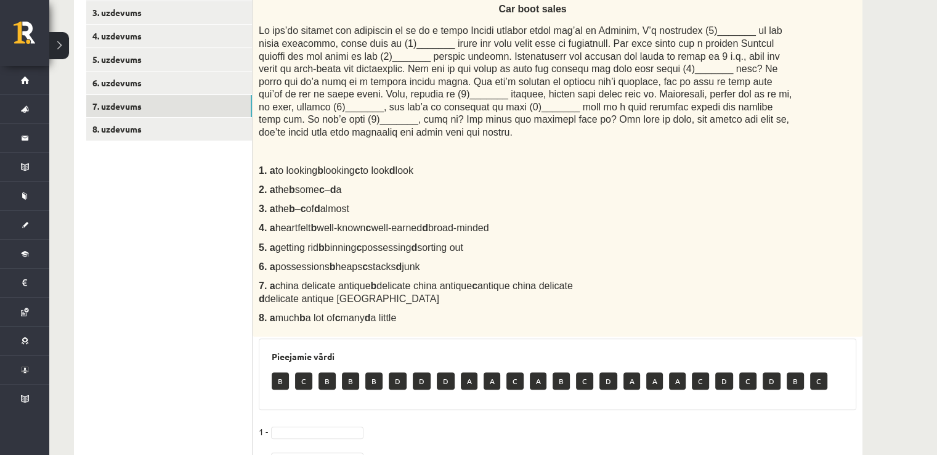
scroll to position [264, 0]
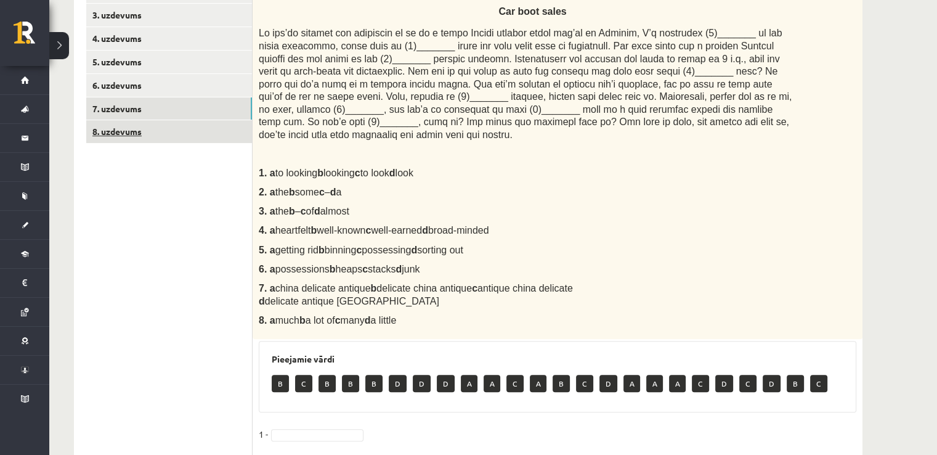
click at [203, 136] on link "8. uzdevums" at bounding box center [169, 131] width 166 height 23
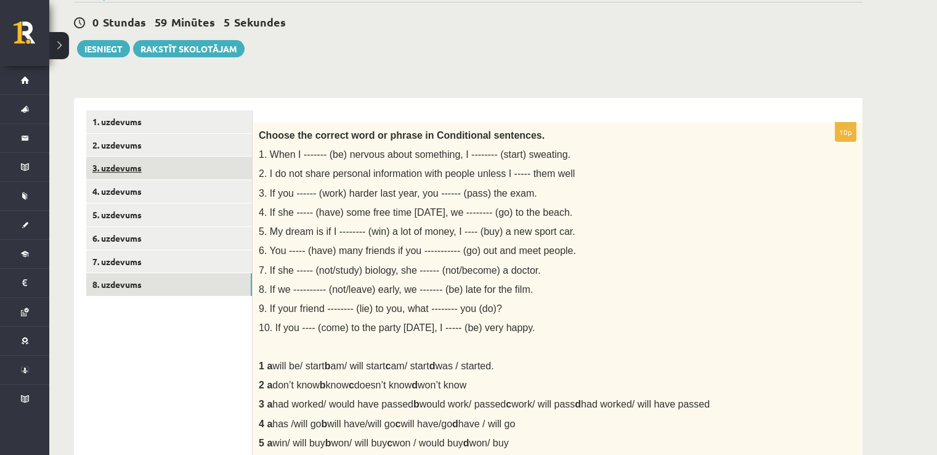
scroll to position [100, 0]
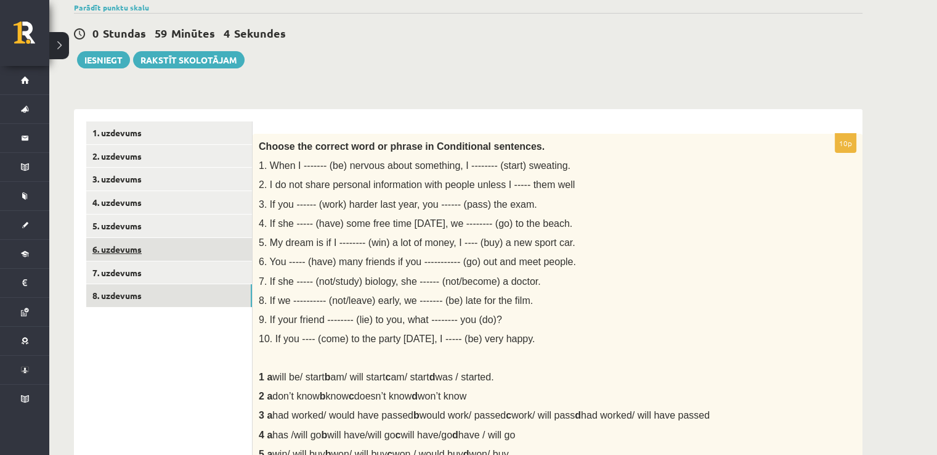
click at [179, 250] on link "6. uzdevums" at bounding box center [169, 249] width 166 height 23
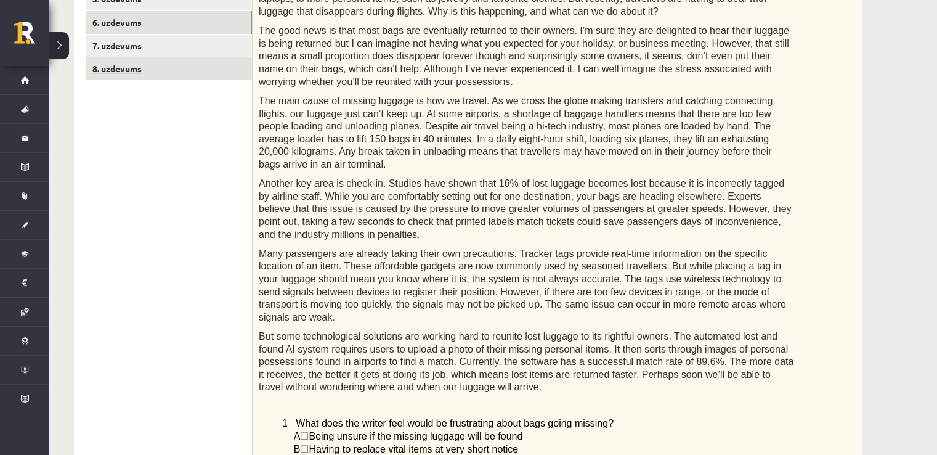
scroll to position [256, 0]
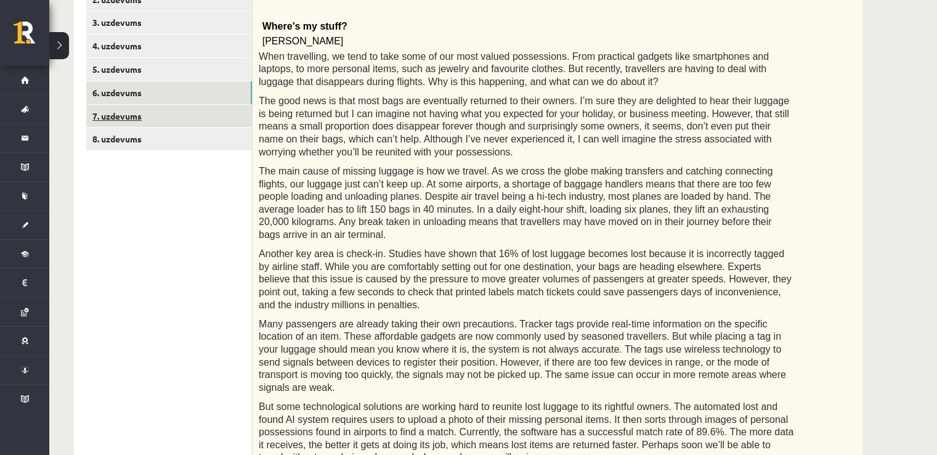
click at [197, 118] on link "7. uzdevums" at bounding box center [169, 116] width 166 height 23
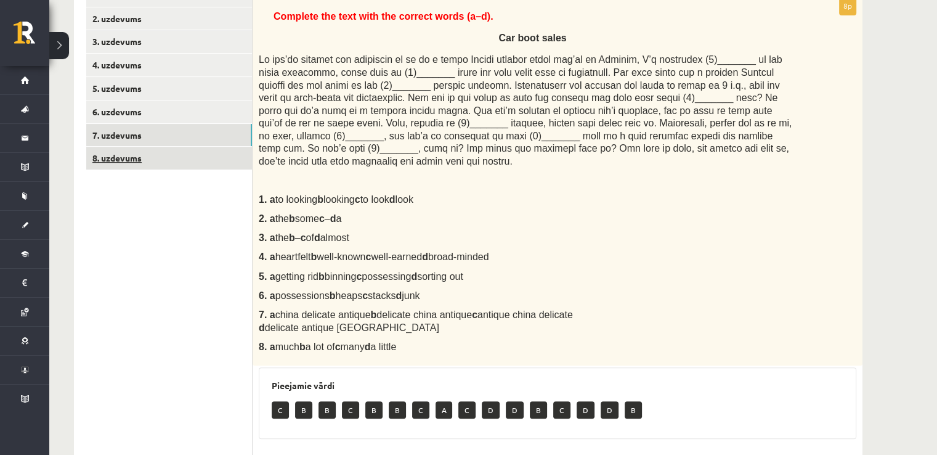
scroll to position [223, 0]
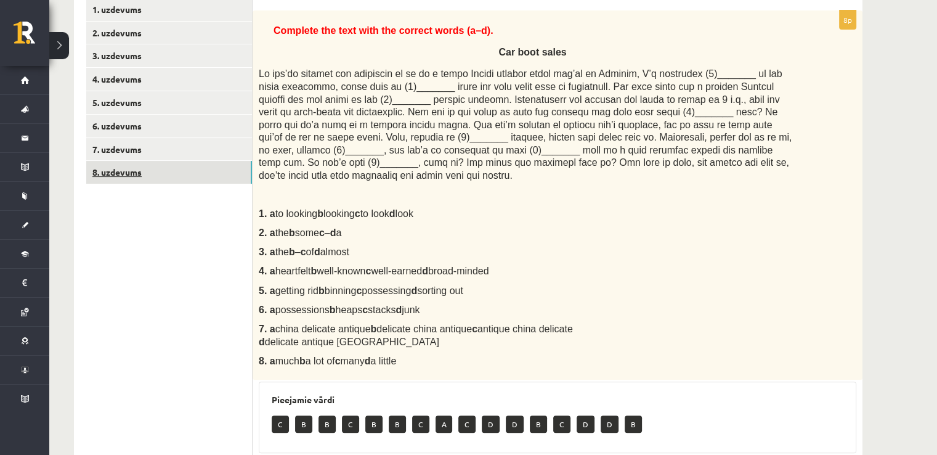
click at [192, 175] on link "8. uzdevums" at bounding box center [169, 172] width 166 height 23
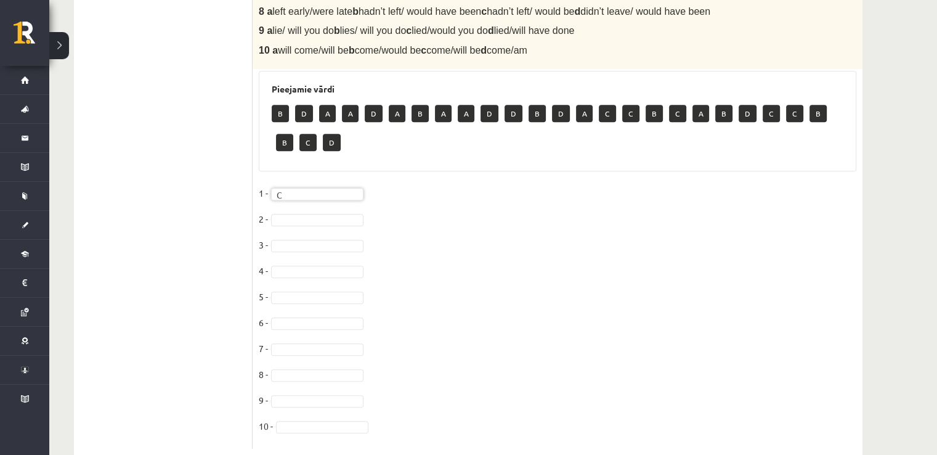
scroll to position [616, 0]
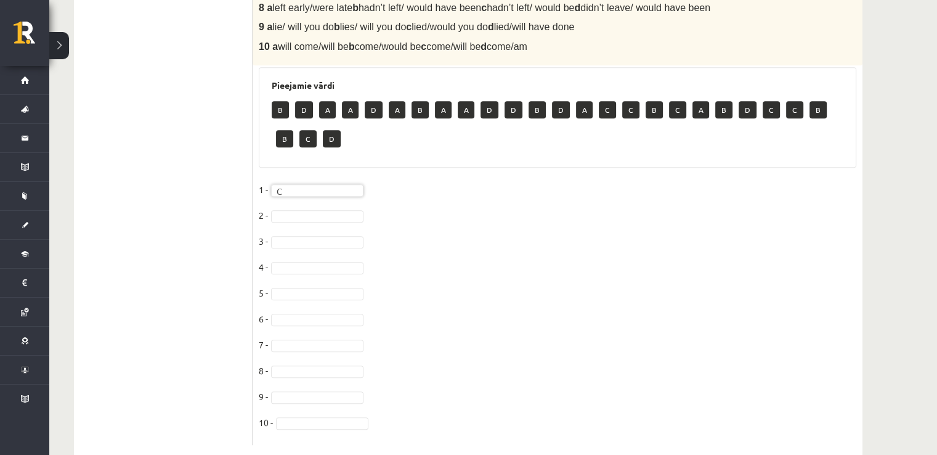
click at [301, 208] on fieldset "1 - C * 2 - 3 - 4 - 5 - 6 - 7 - 8 - 9 - 10 -" at bounding box center [558, 309] width 598 height 259
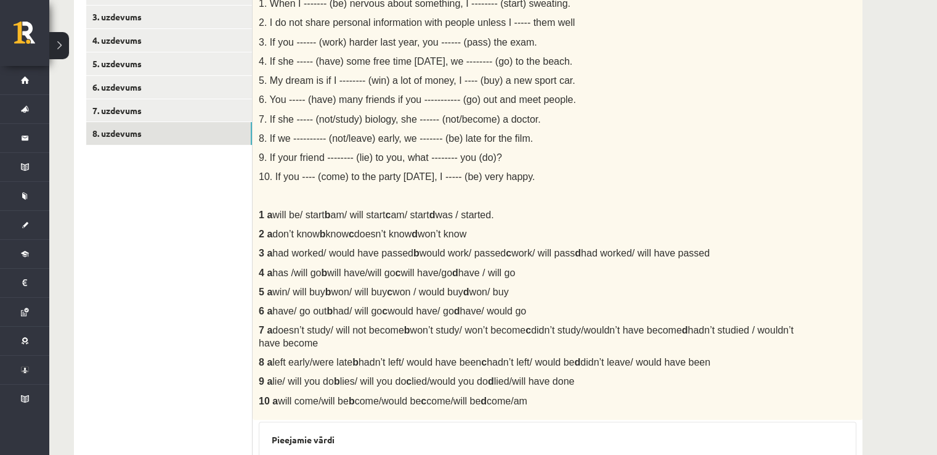
scroll to position [202, 0]
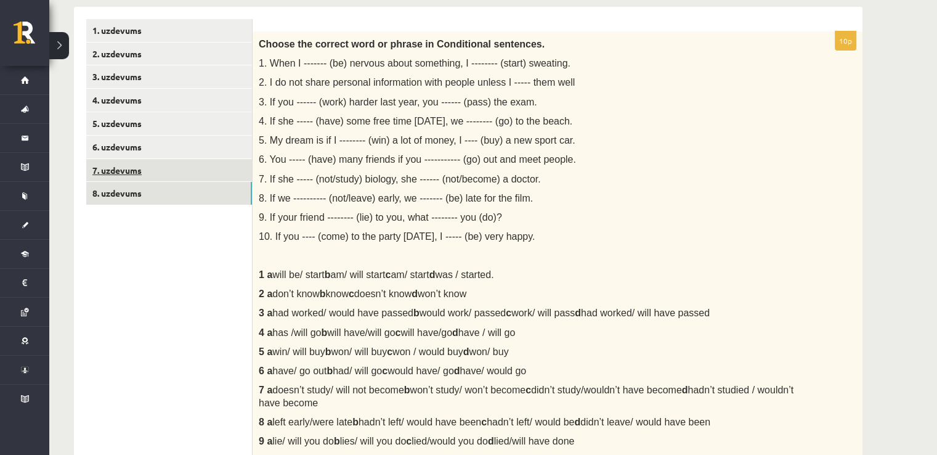
click at [144, 174] on link "7. uzdevums" at bounding box center [169, 170] width 166 height 23
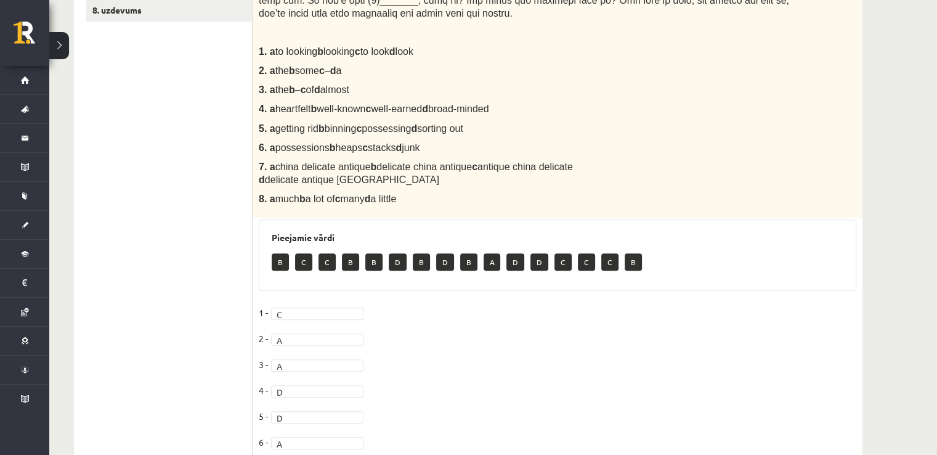
scroll to position [264, 0]
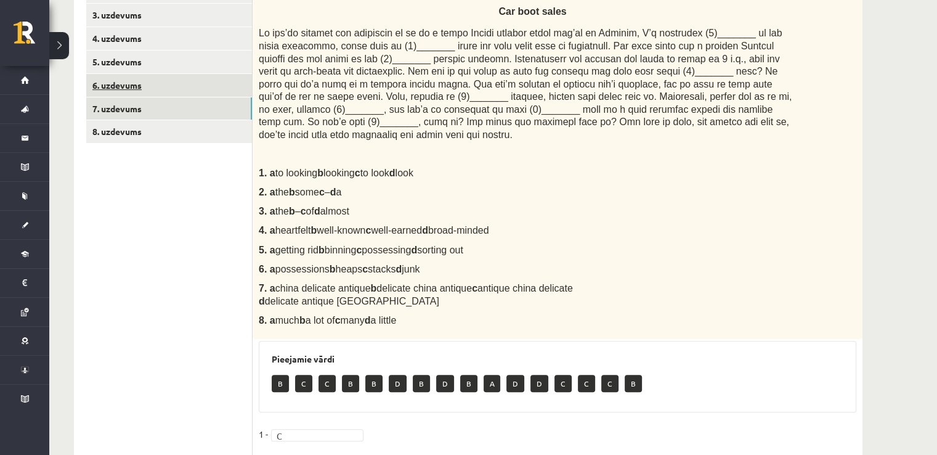
click at [203, 86] on link "6. uzdevums" at bounding box center [169, 85] width 166 height 23
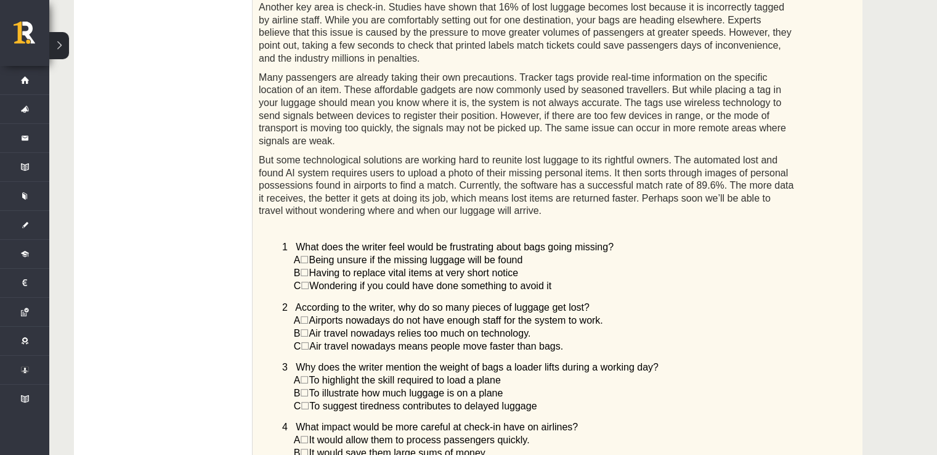
scroll to position [297, 0]
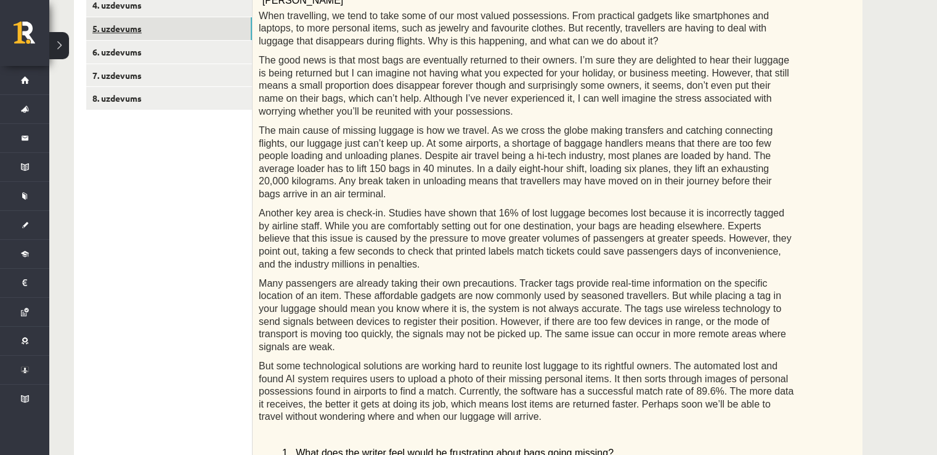
click at [211, 20] on link "5. uzdevums" at bounding box center [169, 28] width 166 height 23
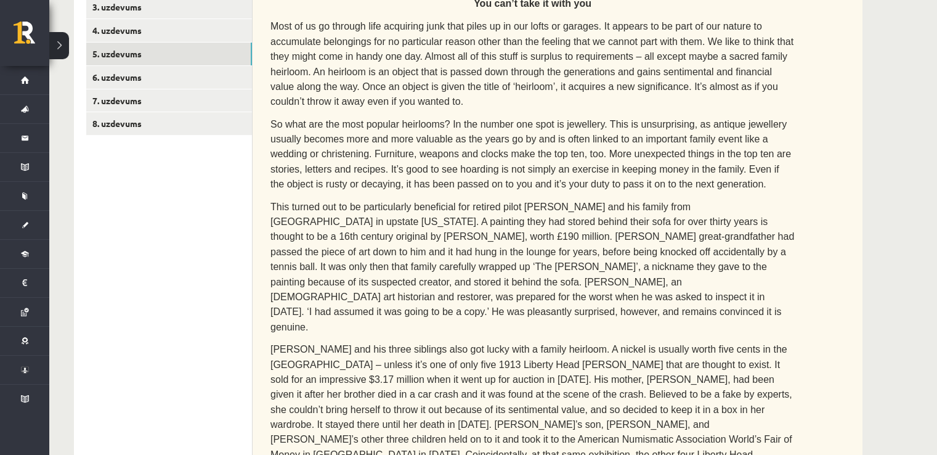
scroll to position [131, 0]
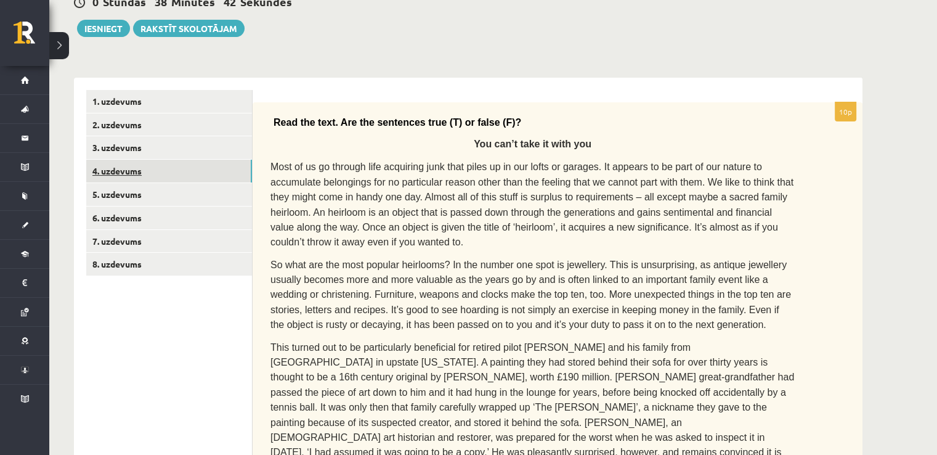
click at [150, 161] on link "4. uzdevums" at bounding box center [169, 171] width 166 height 23
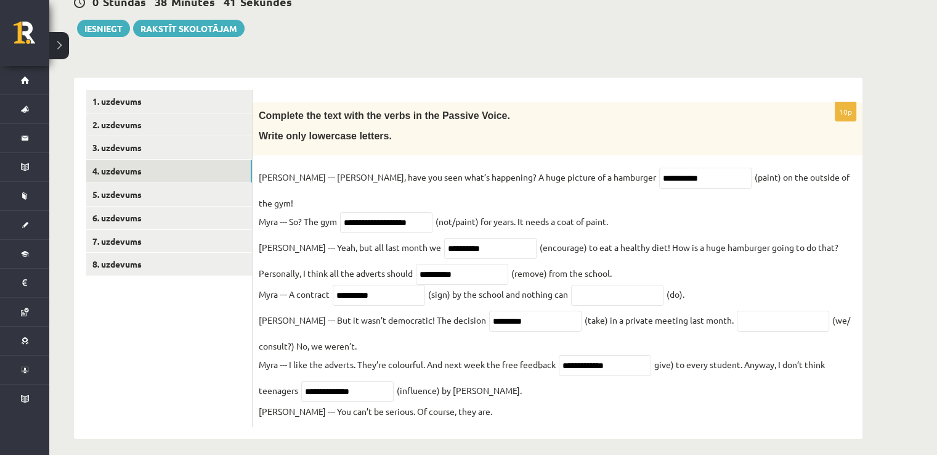
scroll to position [128, 0]
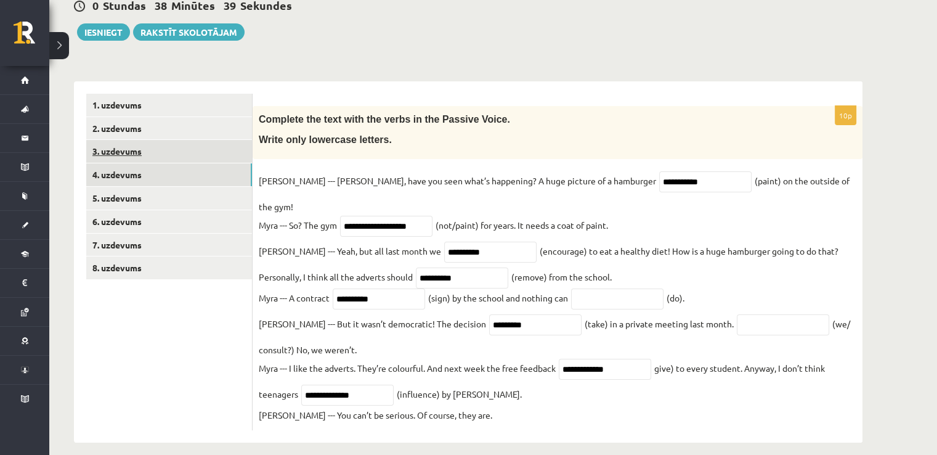
click at [178, 147] on link "3. uzdevums" at bounding box center [169, 151] width 166 height 23
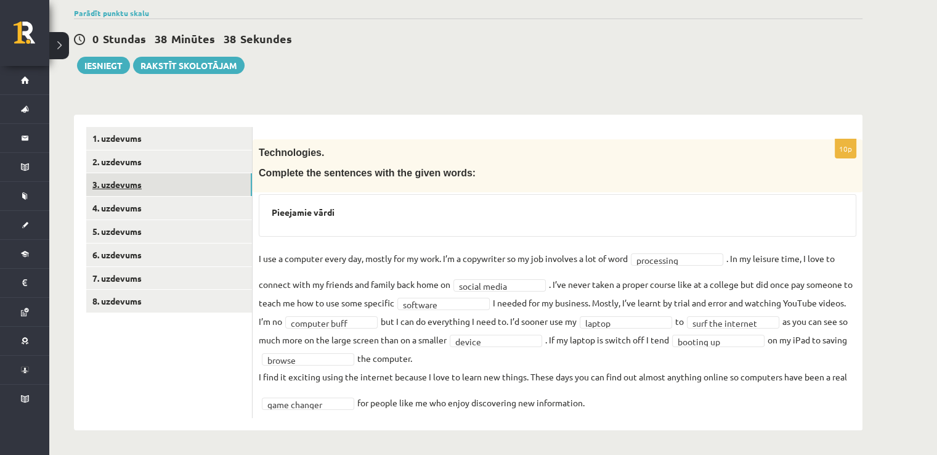
scroll to position [94, 0]
click at [163, 152] on link "2. uzdevums" at bounding box center [169, 162] width 166 height 23
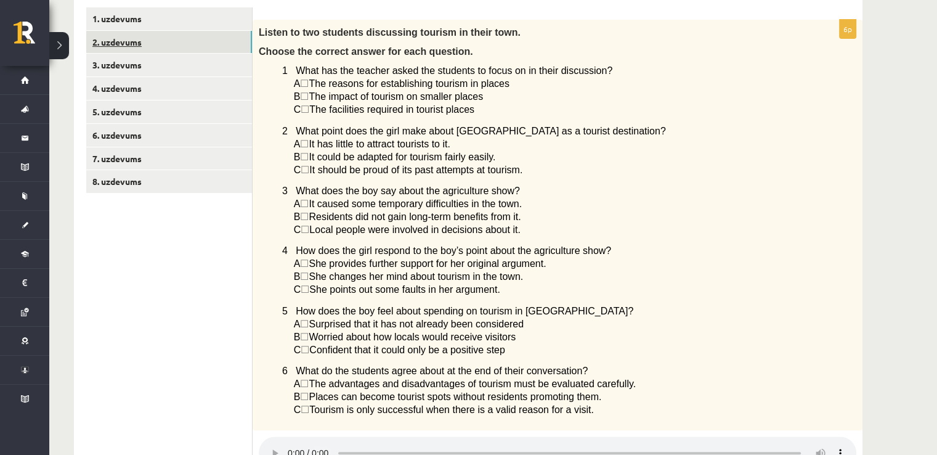
scroll to position [167, 0]
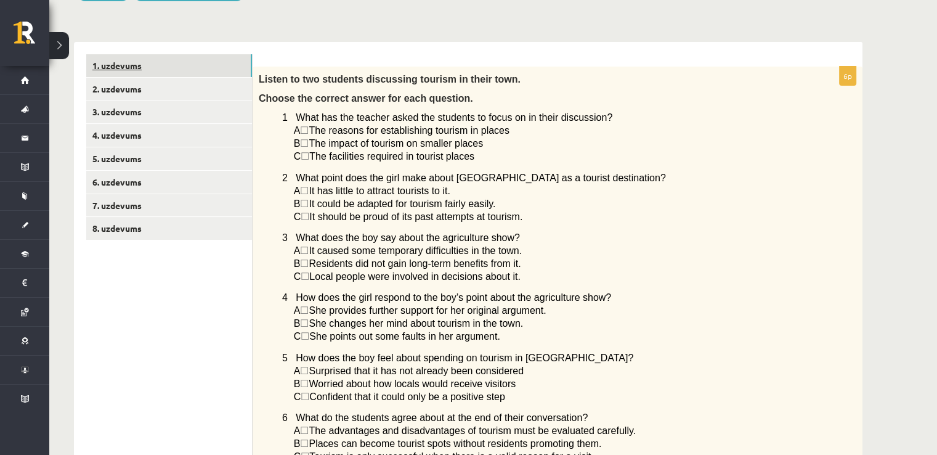
click at [210, 58] on link "1. uzdevums" at bounding box center [169, 65] width 166 height 23
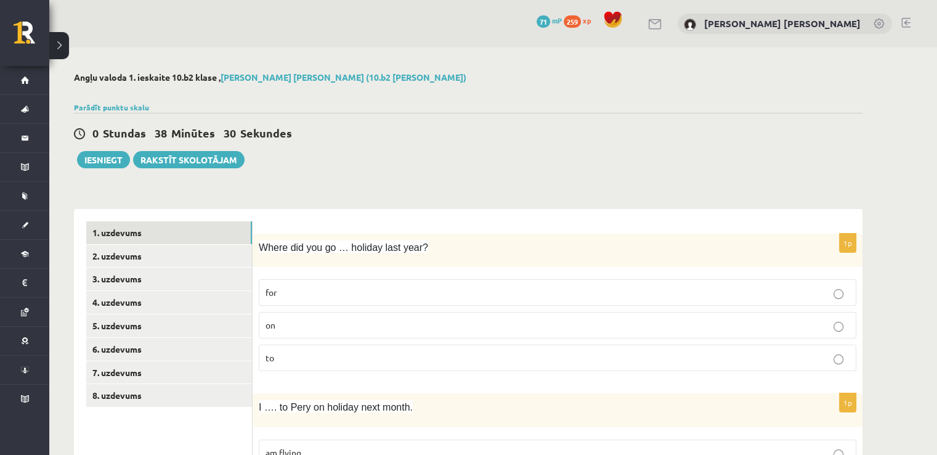
scroll to position [0, 0]
click at [94, 161] on button "Iesniegt" at bounding box center [103, 159] width 53 height 17
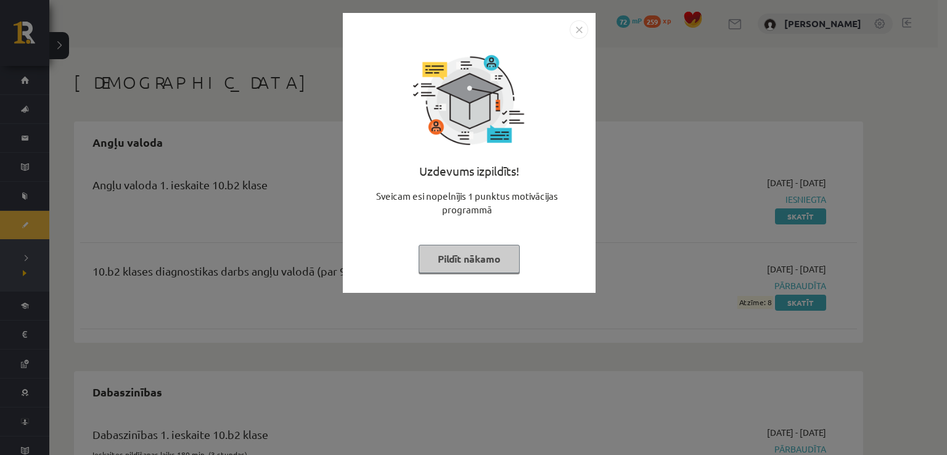
click at [472, 266] on button "Pildīt nākamo" at bounding box center [468, 259] width 101 height 28
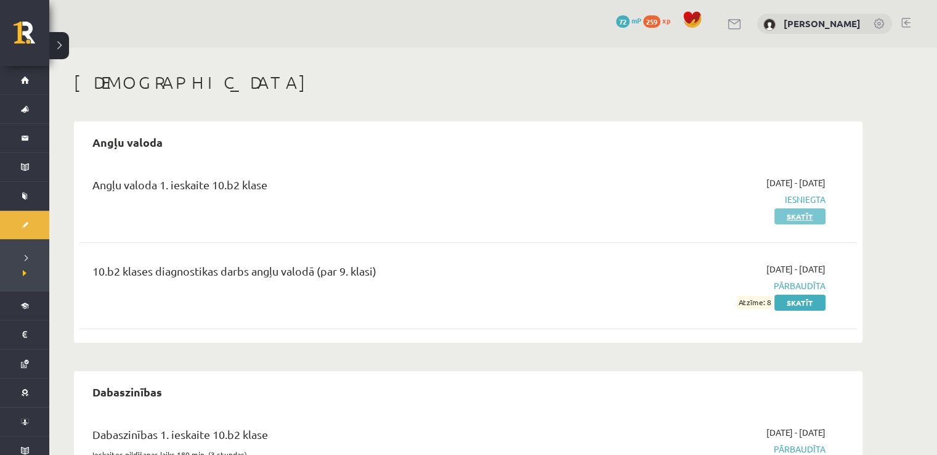
click at [811, 214] on link "Skatīt" at bounding box center [800, 216] width 51 height 16
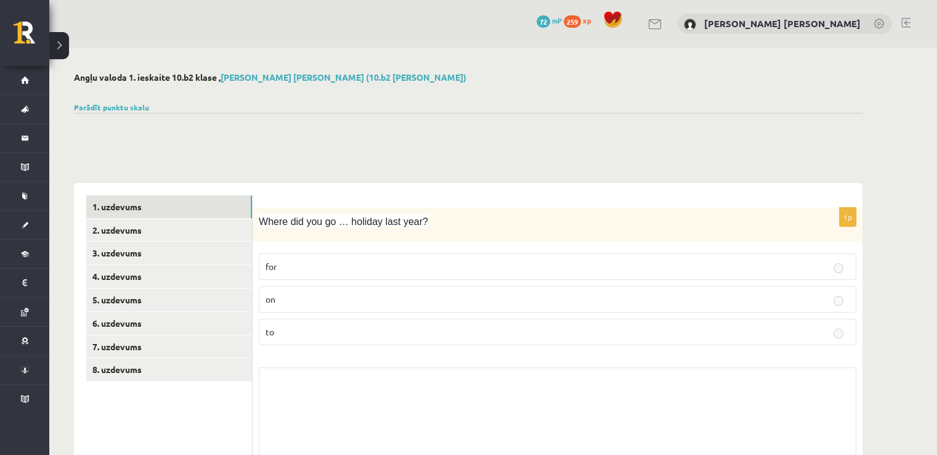
click at [468, 297] on p "on" at bounding box center [558, 299] width 584 height 13
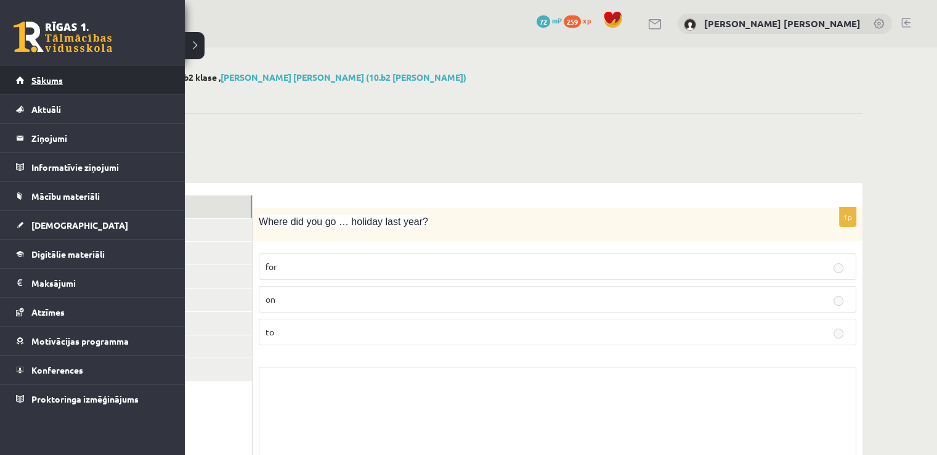
click at [26, 76] on link "Sākums" at bounding box center [92, 80] width 153 height 28
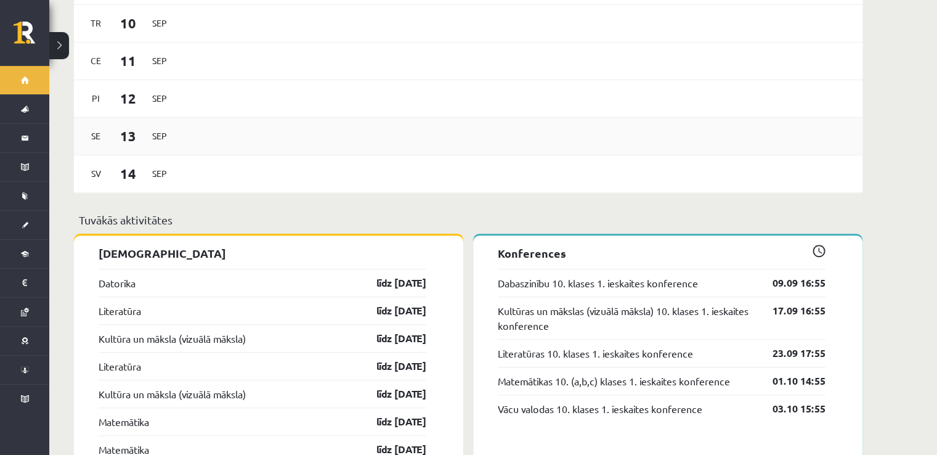
scroll to position [986, 0]
